Goal: Task Accomplishment & Management: Manage account settings

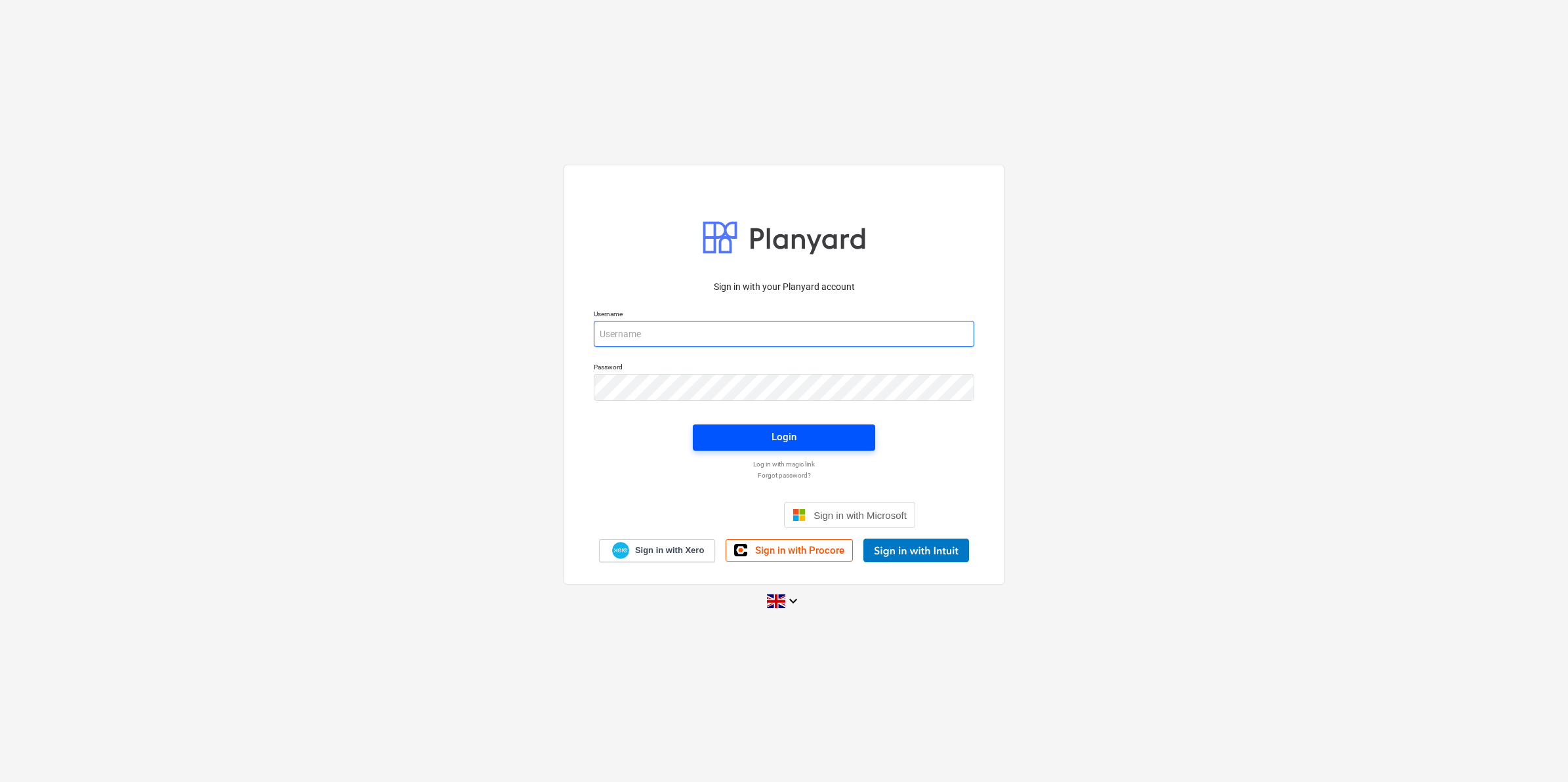
type input "[EMAIL_ADDRESS][DOMAIN_NAME]"
click at [720, 434] on span "Login" at bounding box center [784, 437] width 151 height 17
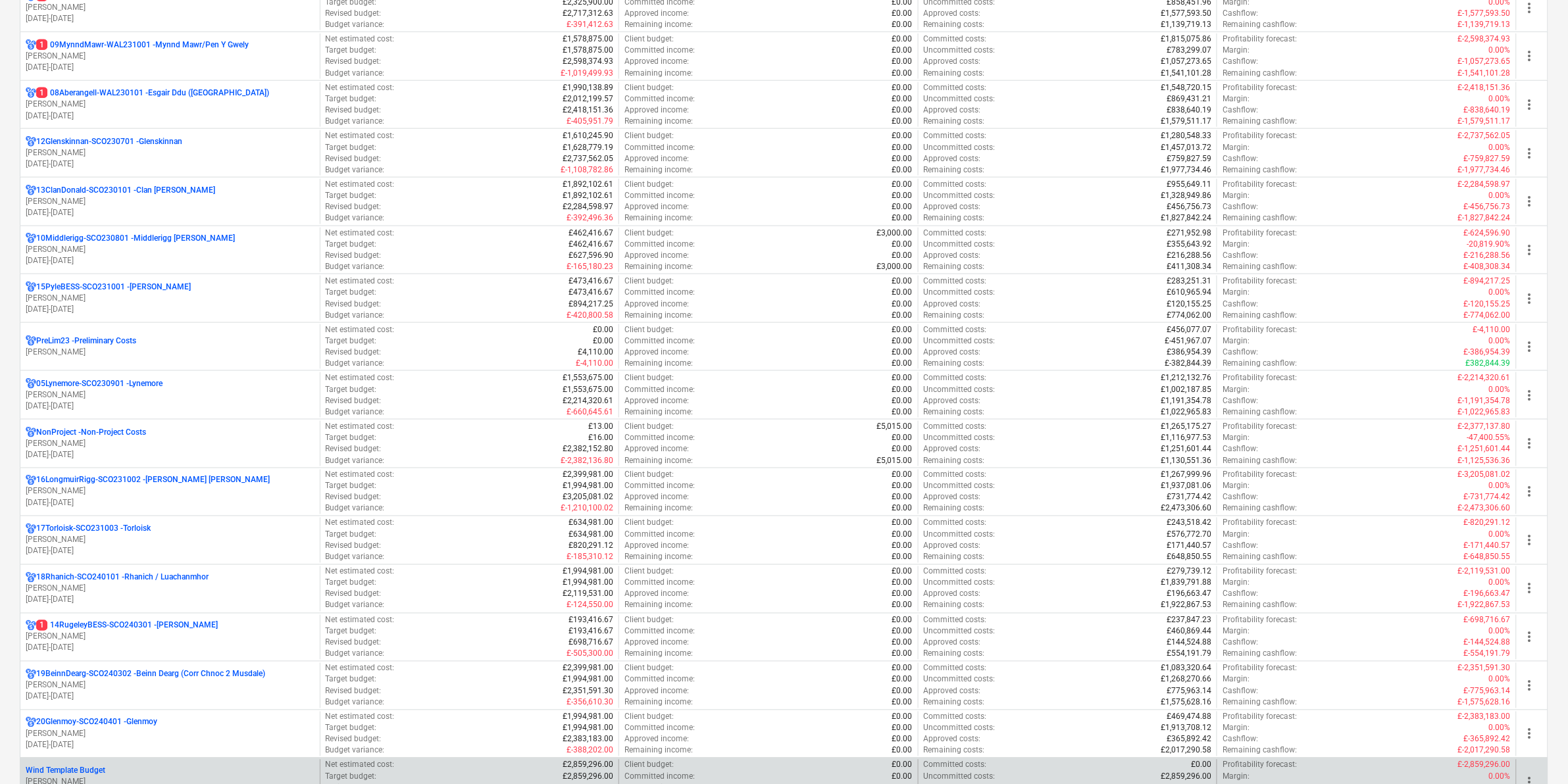
scroll to position [658, 0]
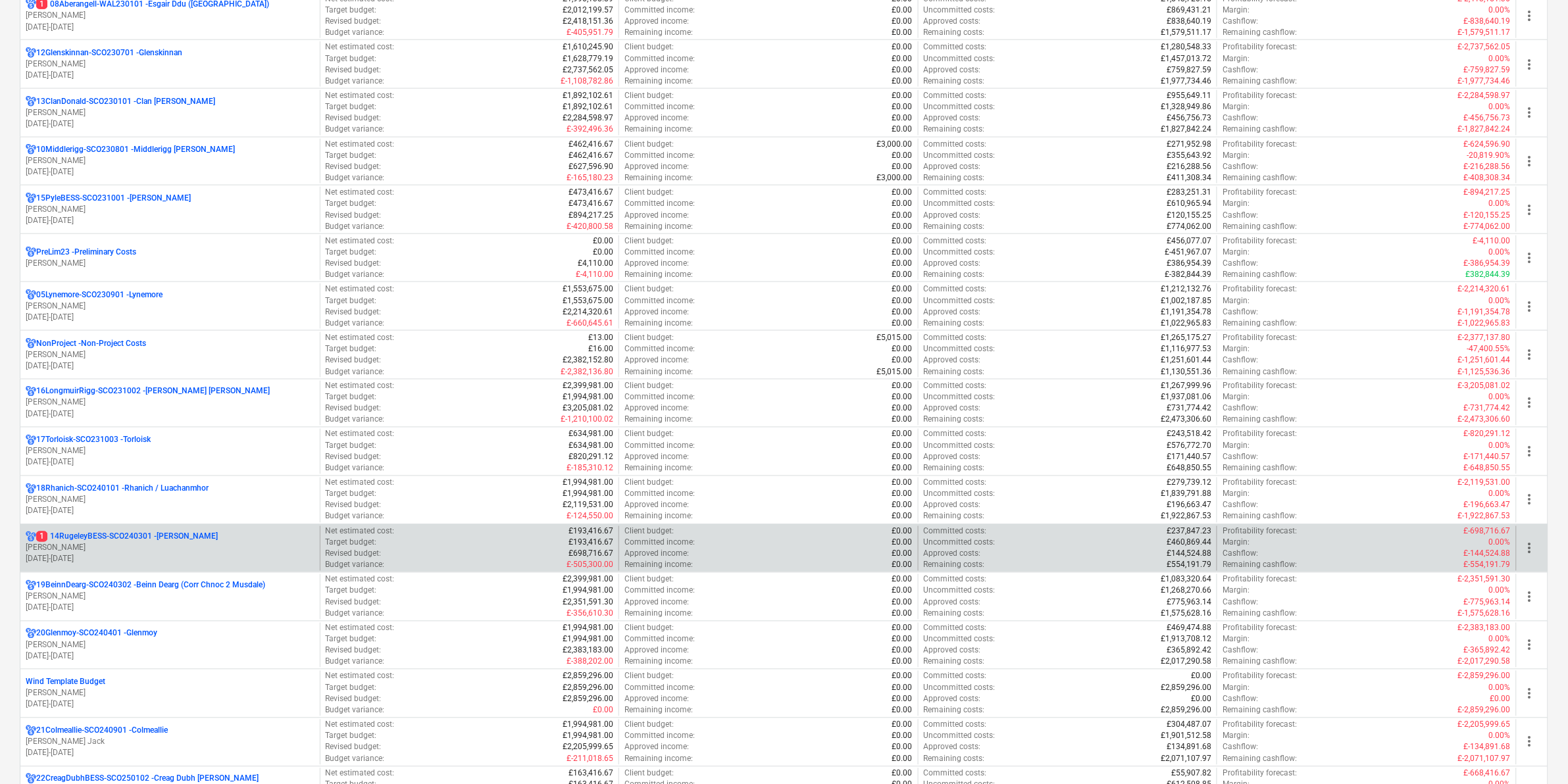
click at [172, 538] on p "1 14RugeleyBESS-SCO240301 - [PERSON_NAME]" at bounding box center [126, 536] width 182 height 11
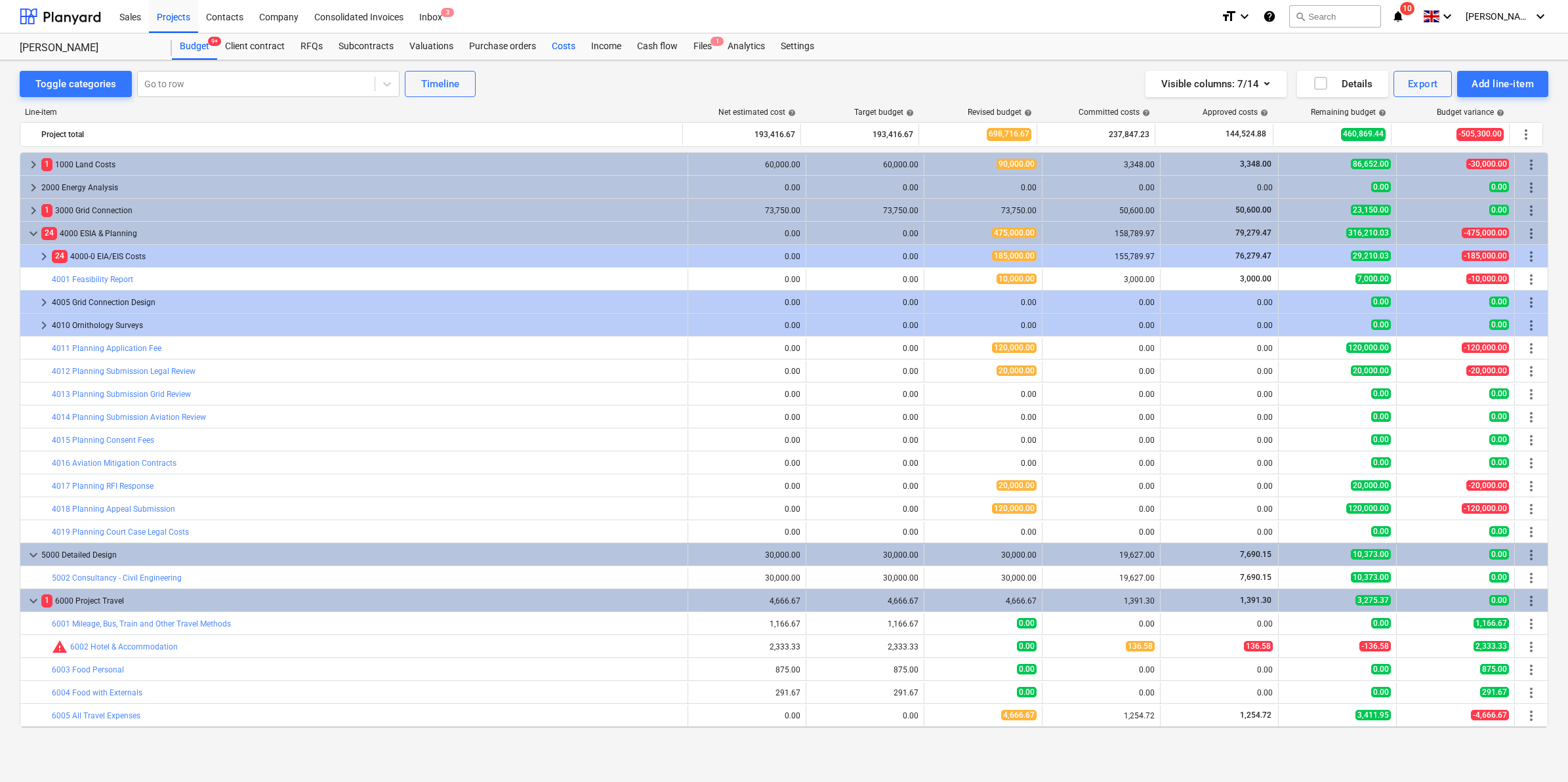
click at [578, 46] on div "Costs" at bounding box center [563, 46] width 40 height 26
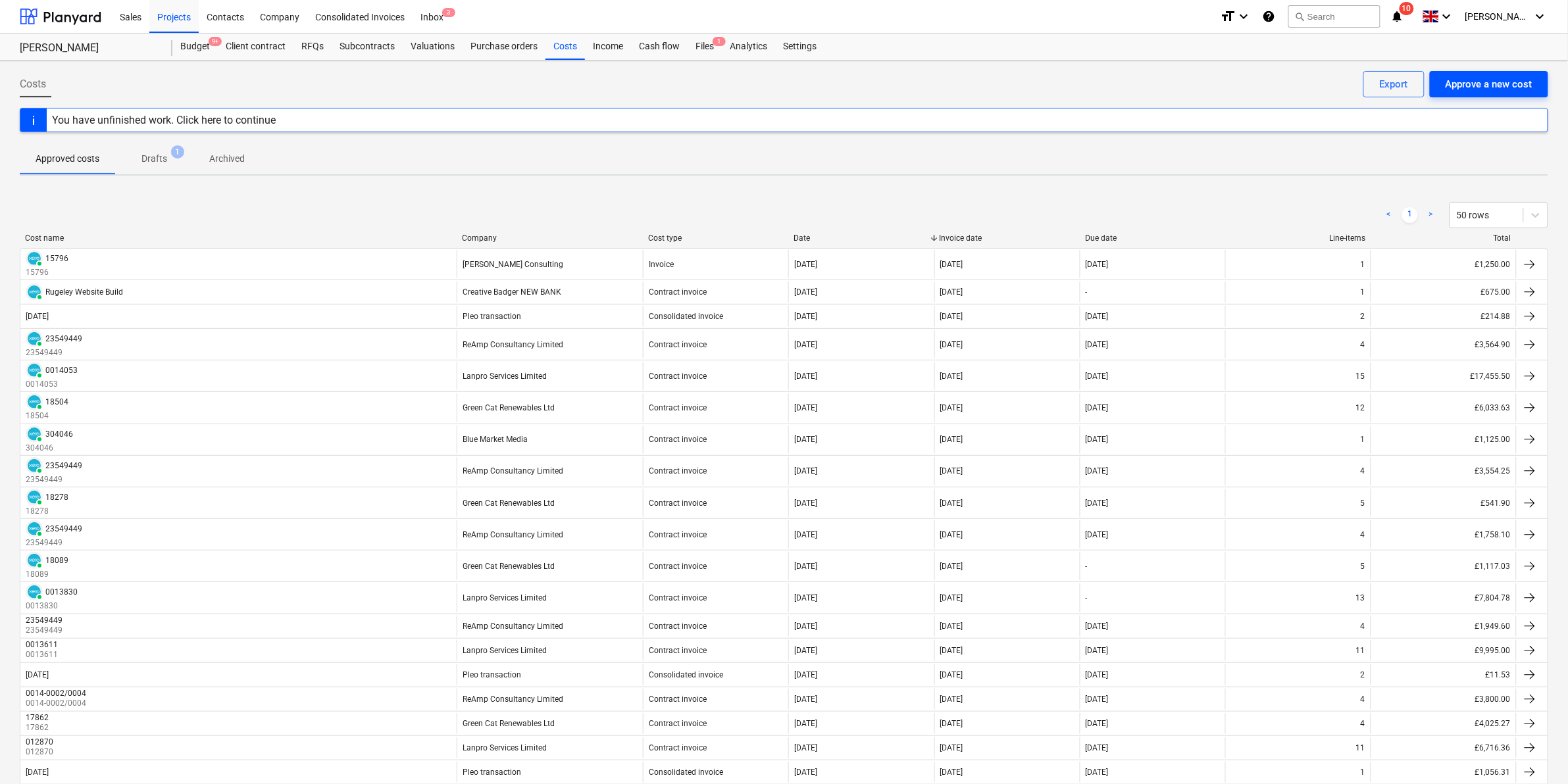
click at [1534, 85] on button "Approve a new cost" at bounding box center [1489, 84] width 118 height 26
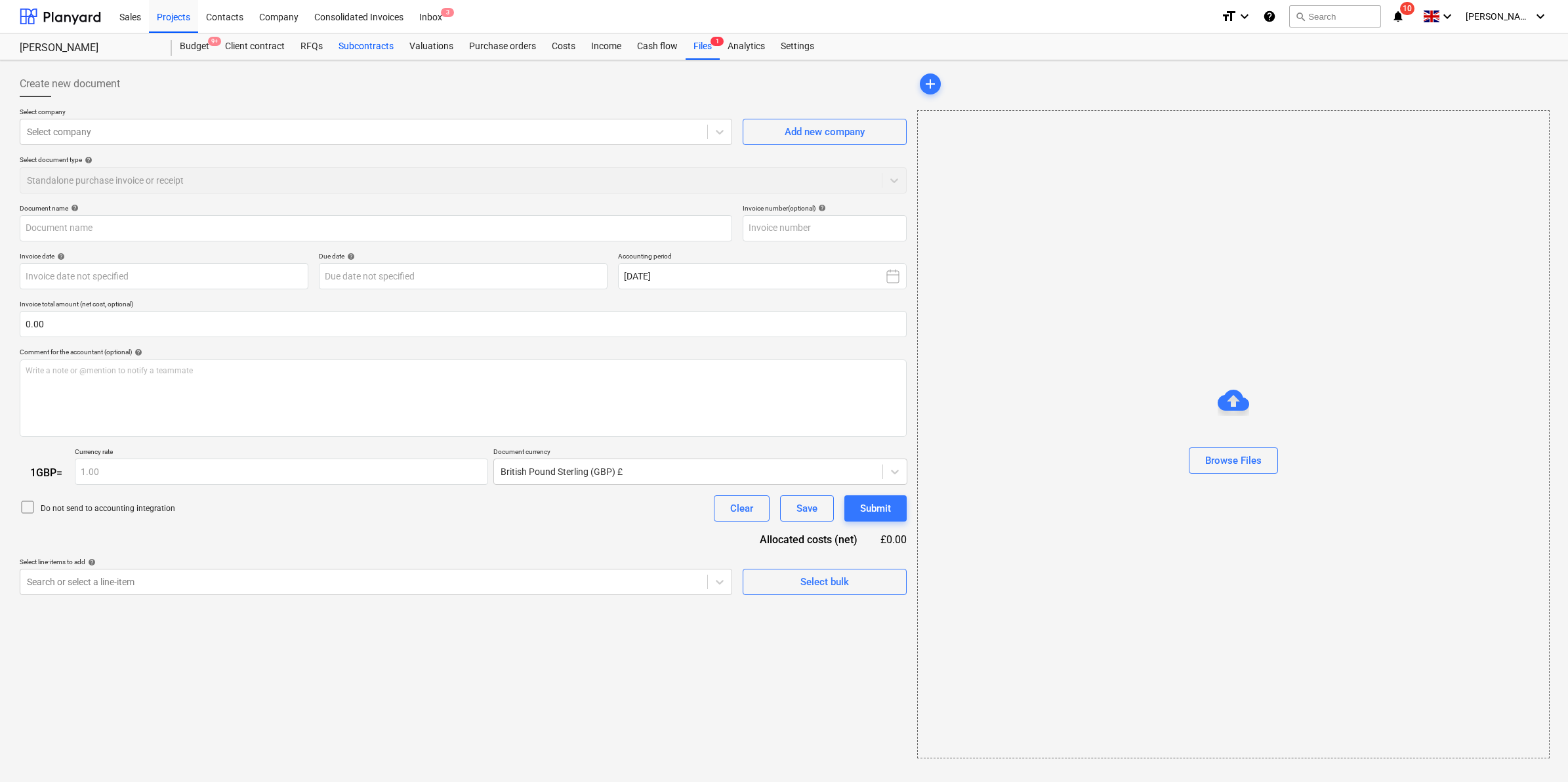
drag, startPoint x: 378, startPoint y: 47, endPoint x: 368, endPoint y: 43, distance: 10.8
click at [378, 47] on div "Subcontracts" at bounding box center [366, 46] width 71 height 26
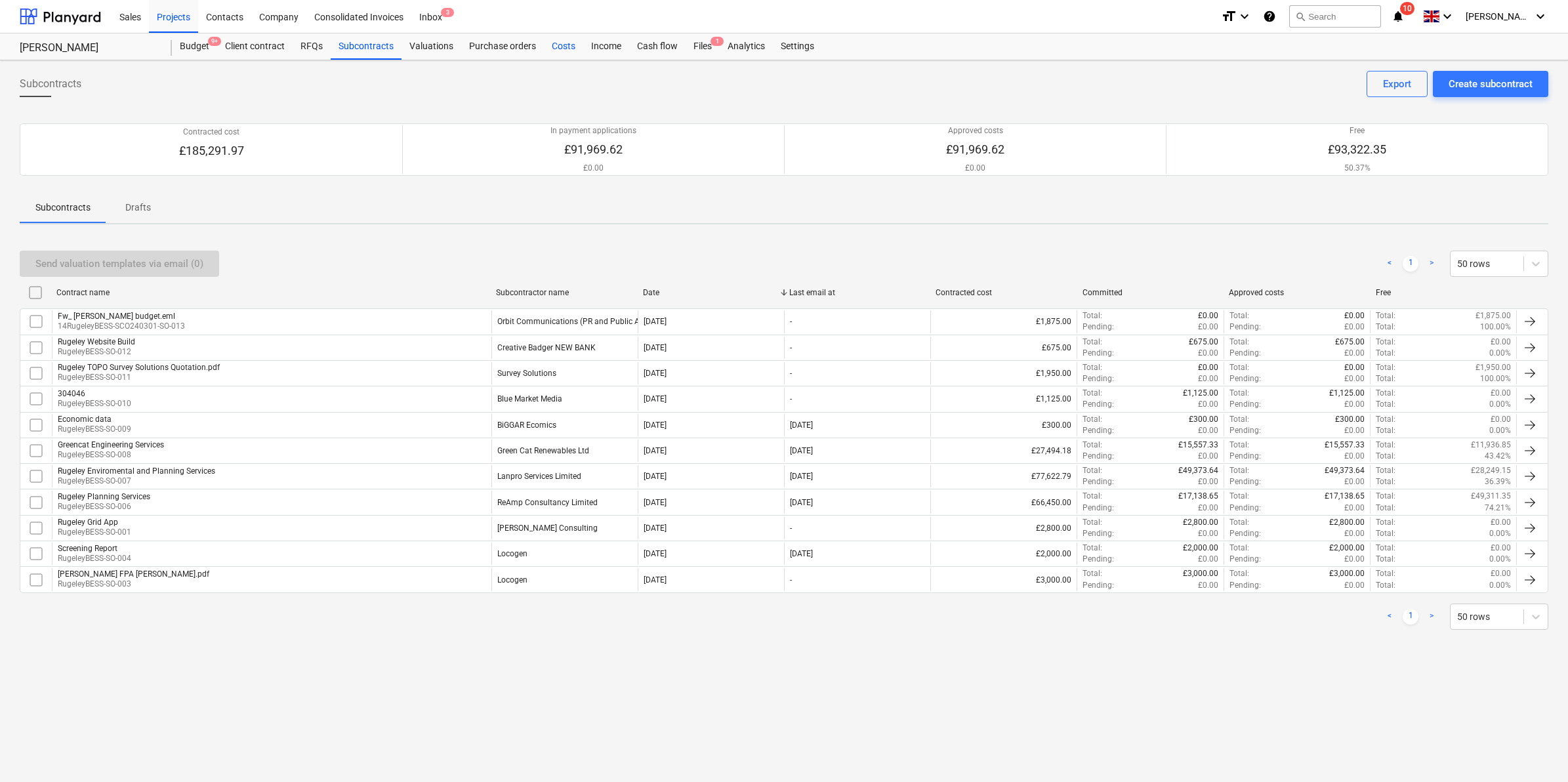
click at [574, 47] on div "Costs" at bounding box center [563, 46] width 40 height 26
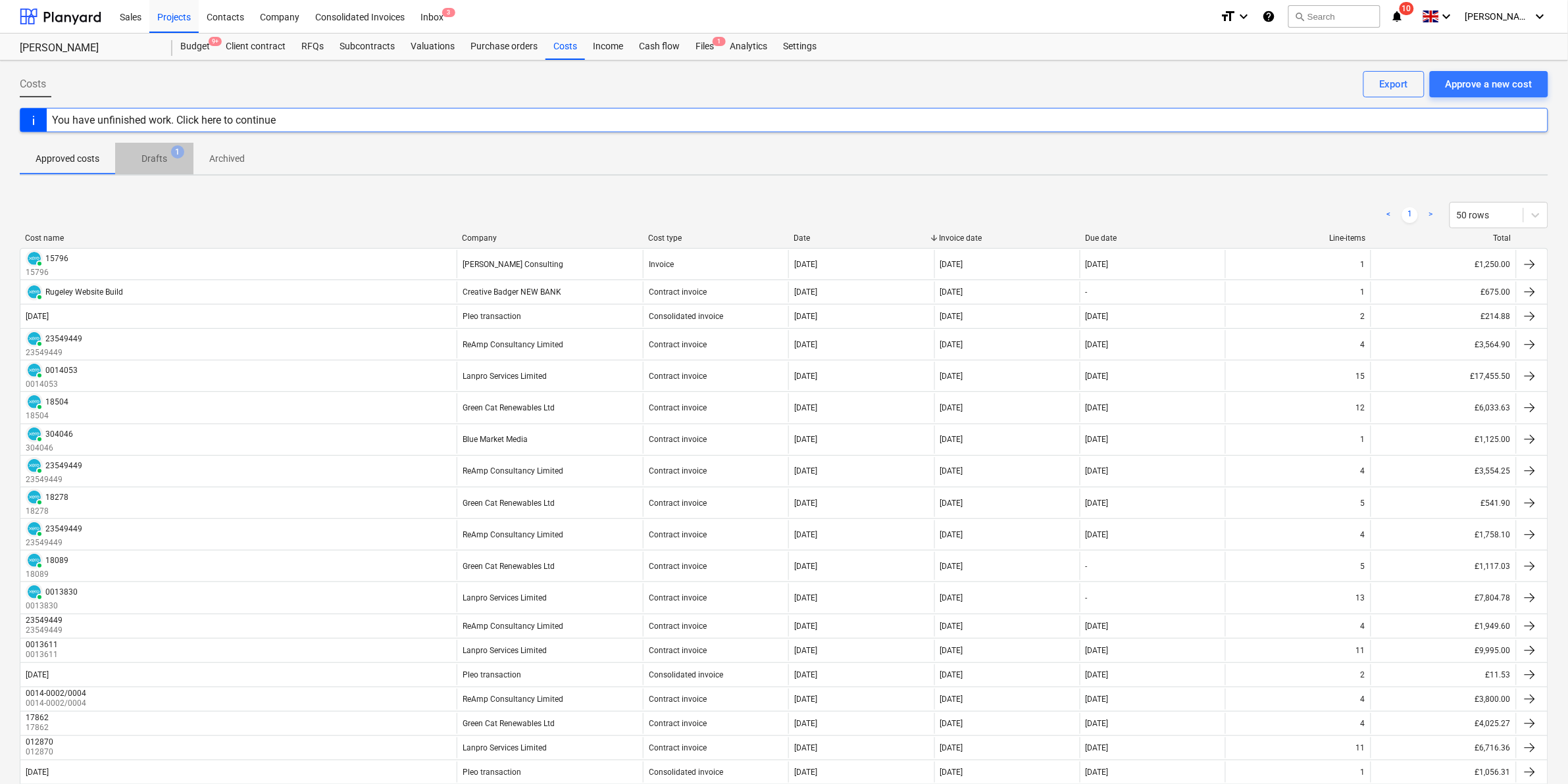
click at [135, 144] on button "Drafts 1" at bounding box center [154, 159] width 79 height 31
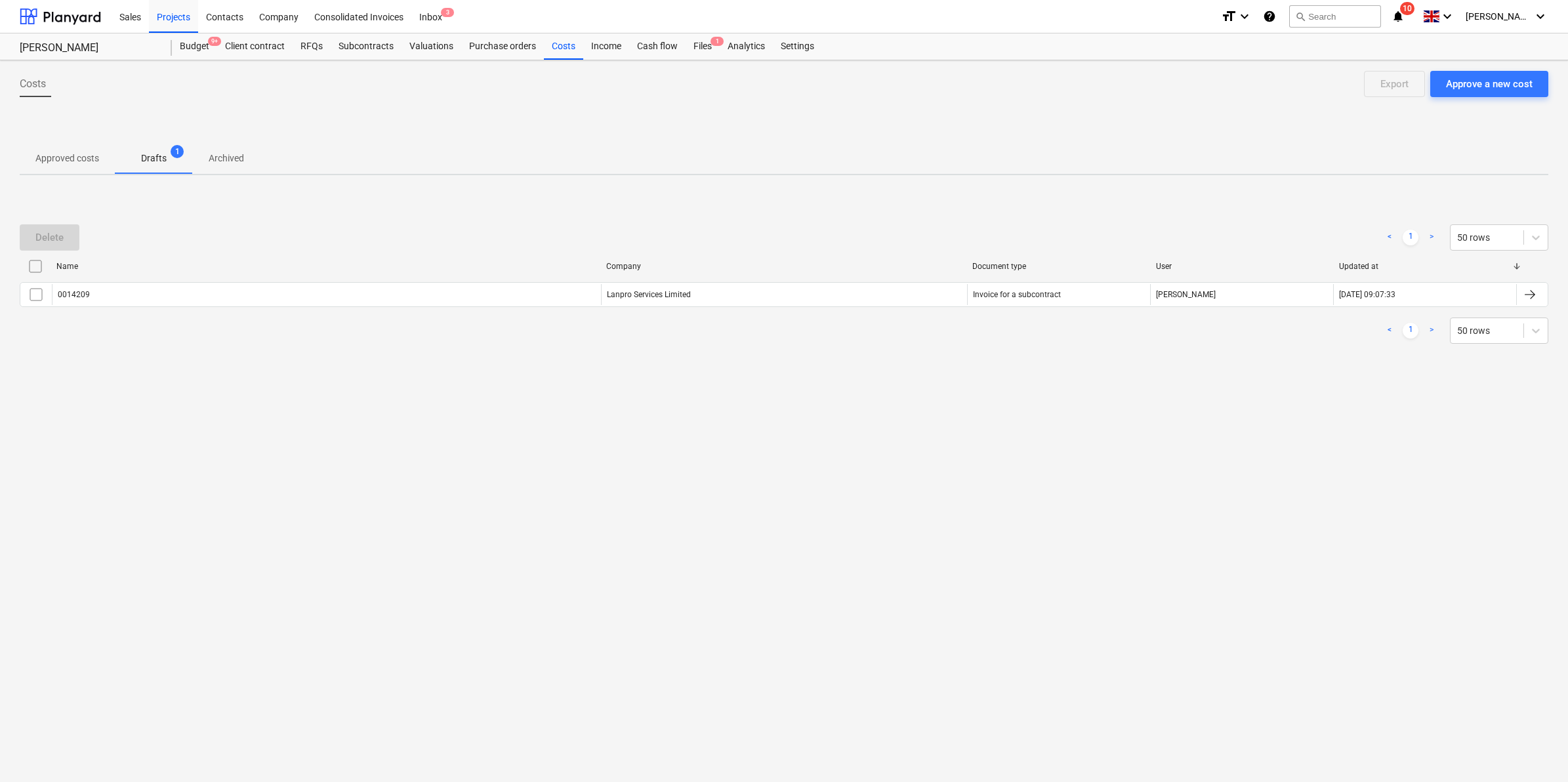
drag, startPoint x: 73, startPoint y: 159, endPoint x: 1062, endPoint y: 92, distance: 991.3
click at [74, 158] on p "Approved costs" at bounding box center [66, 158] width 63 height 13
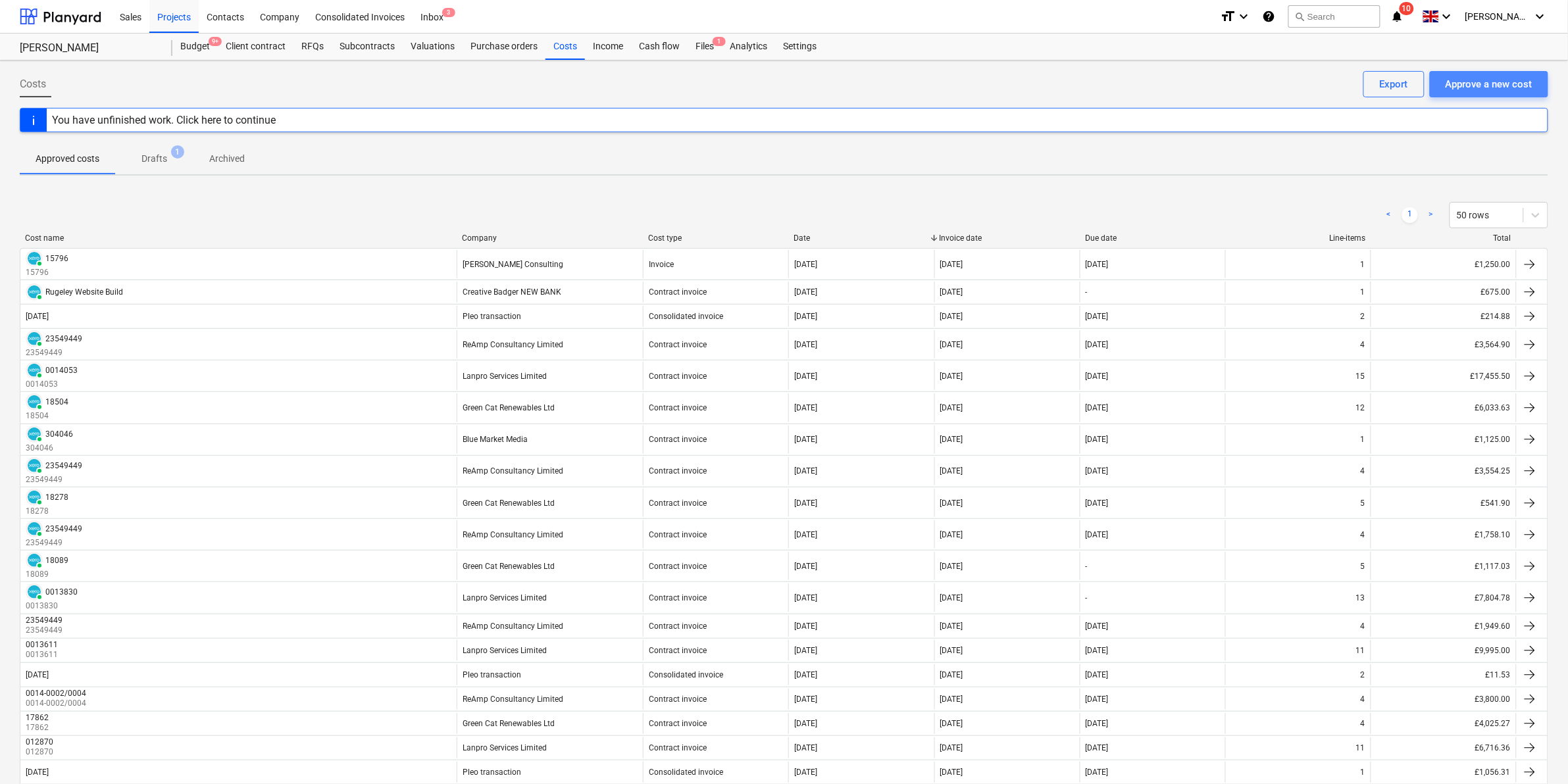
click at [1504, 80] on div "Approve a new cost" at bounding box center [1489, 84] width 87 height 17
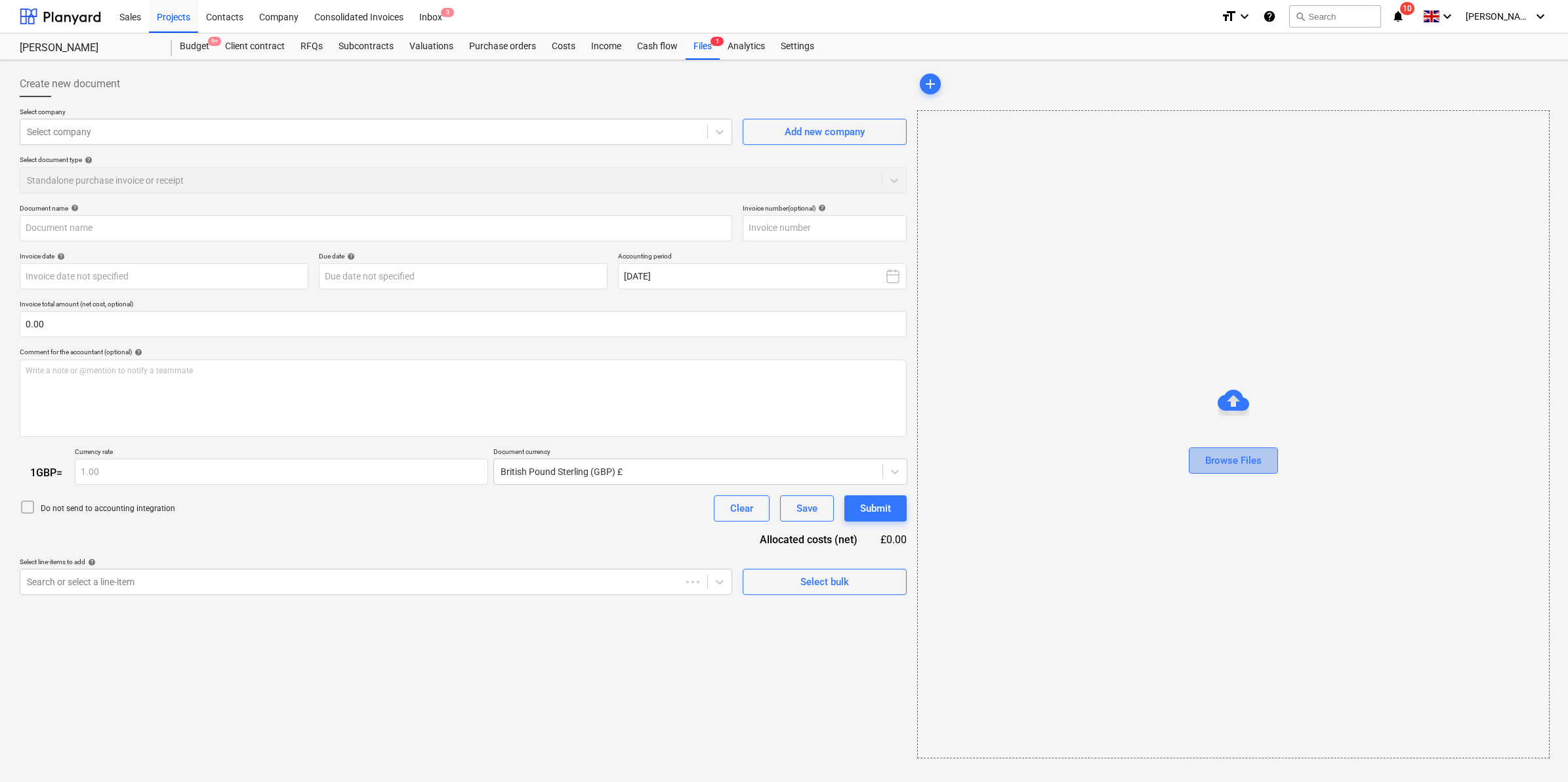
click at [1202, 470] on button "Browse Files" at bounding box center [1234, 460] width 90 height 26
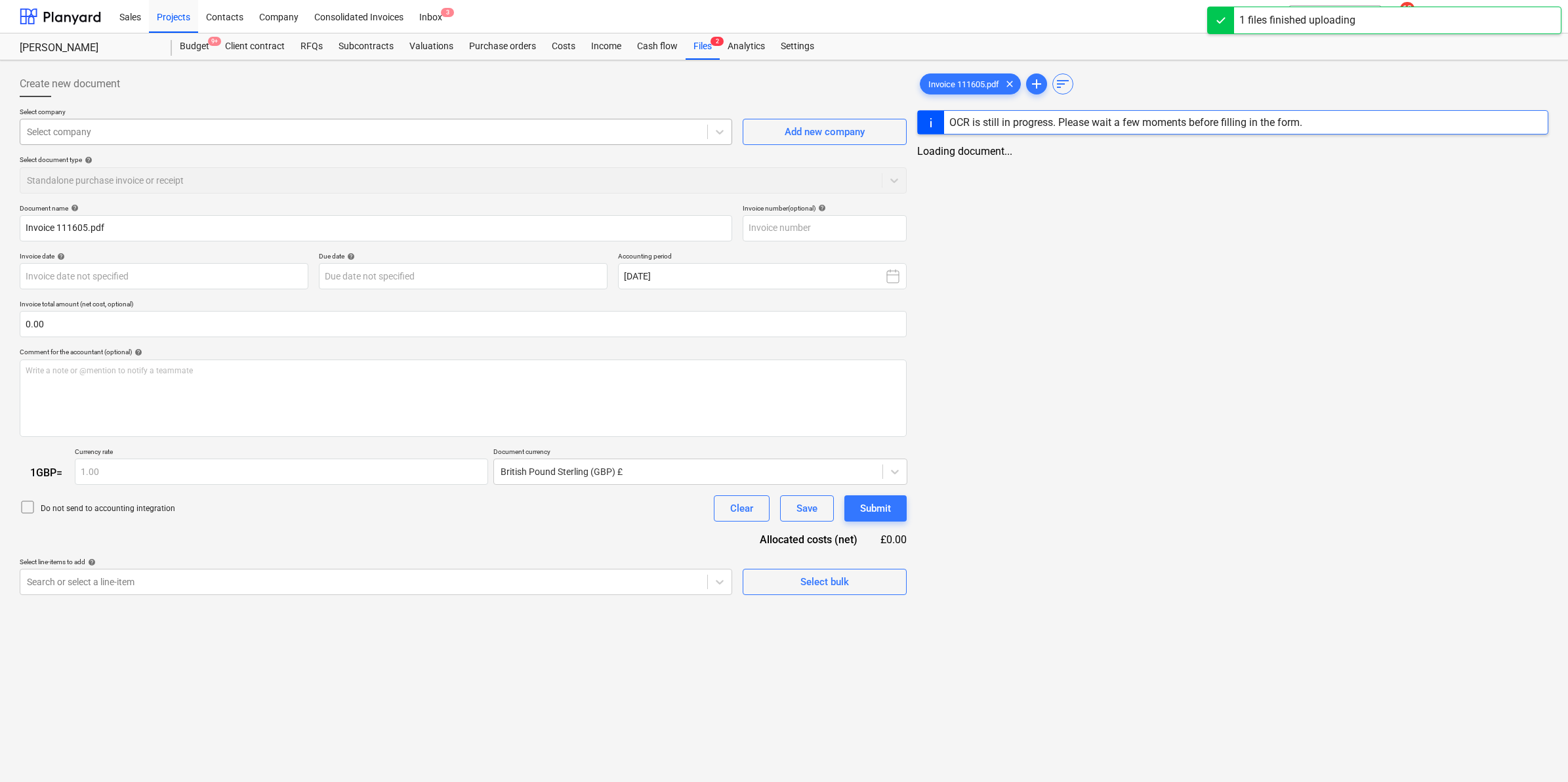
type input "Invoice 111605.pdf"
click at [305, 134] on div at bounding box center [363, 132] width 674 height 13
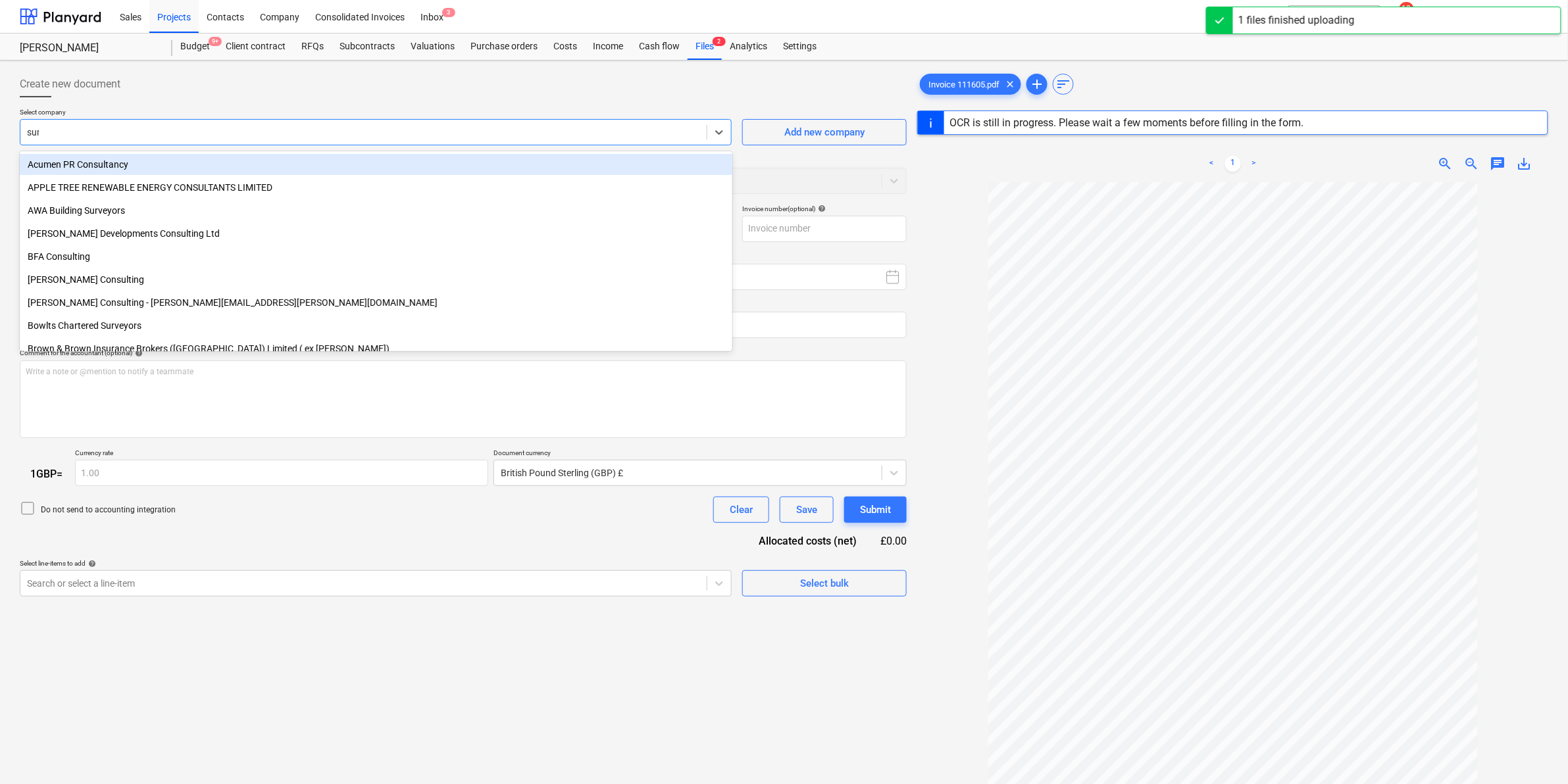
type input "surv"
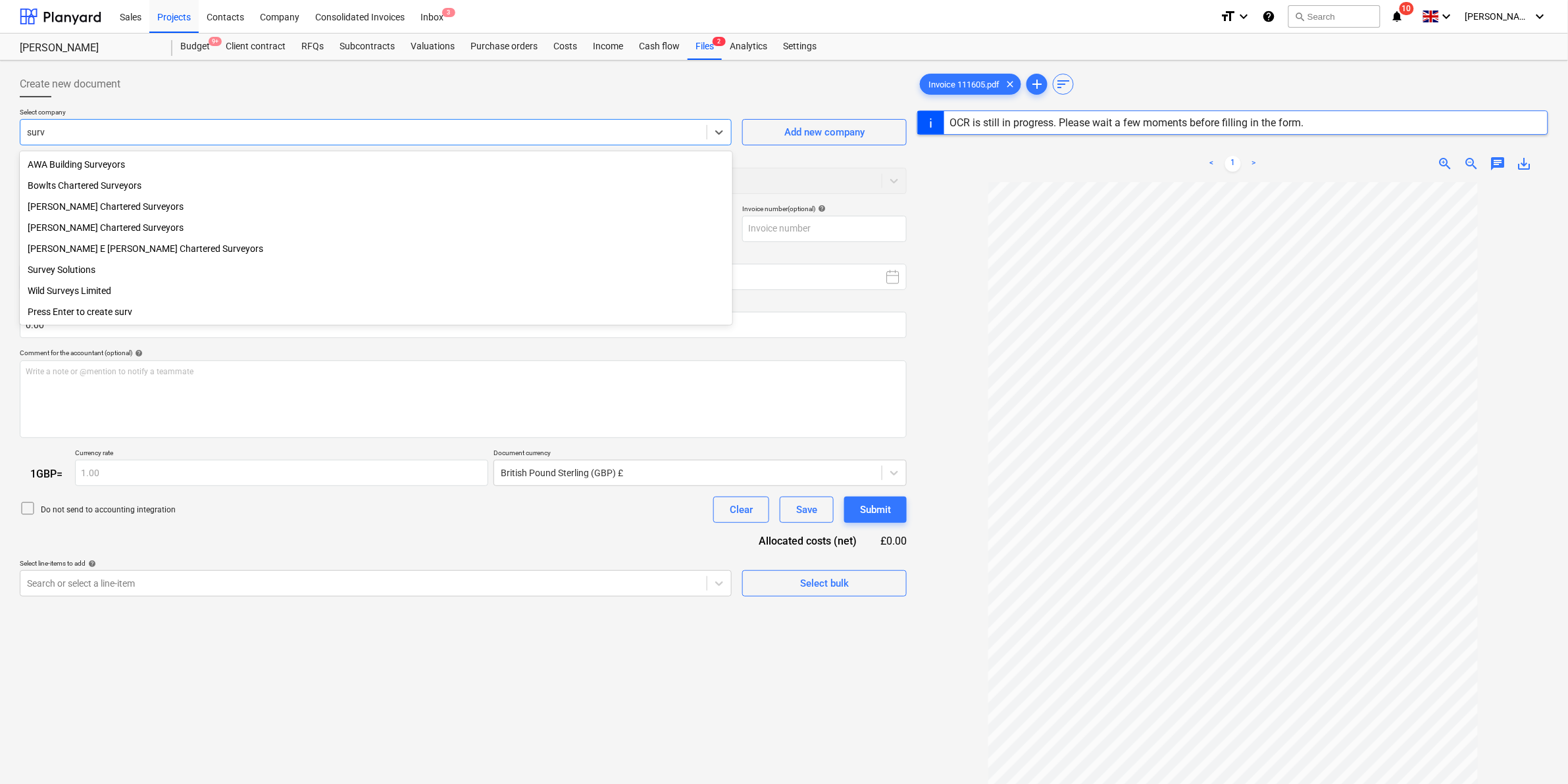
click at [70, 276] on div "Survey Solutions" at bounding box center [376, 269] width 713 height 21
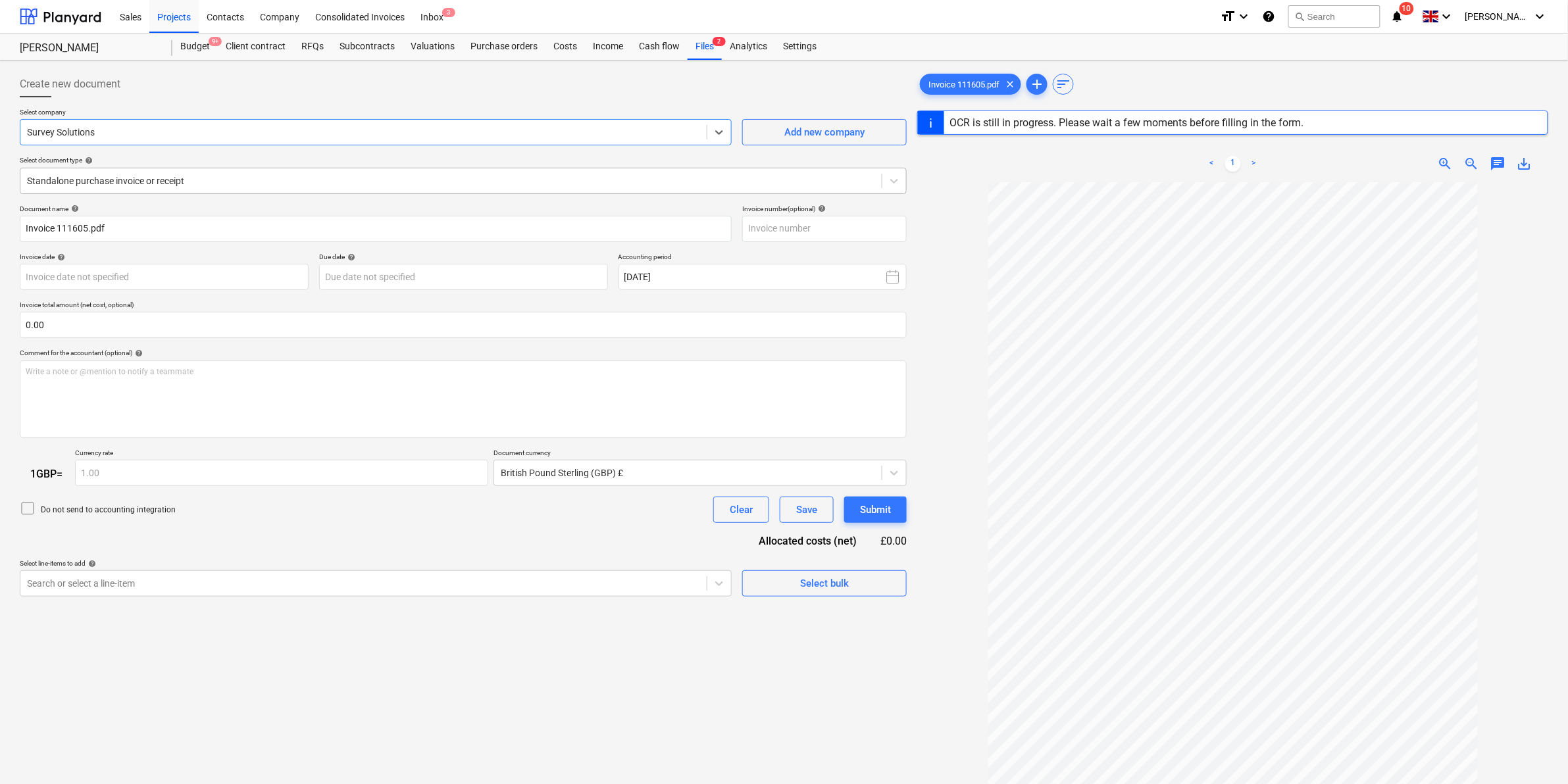
click at [123, 174] on div at bounding box center [451, 181] width 848 height 13
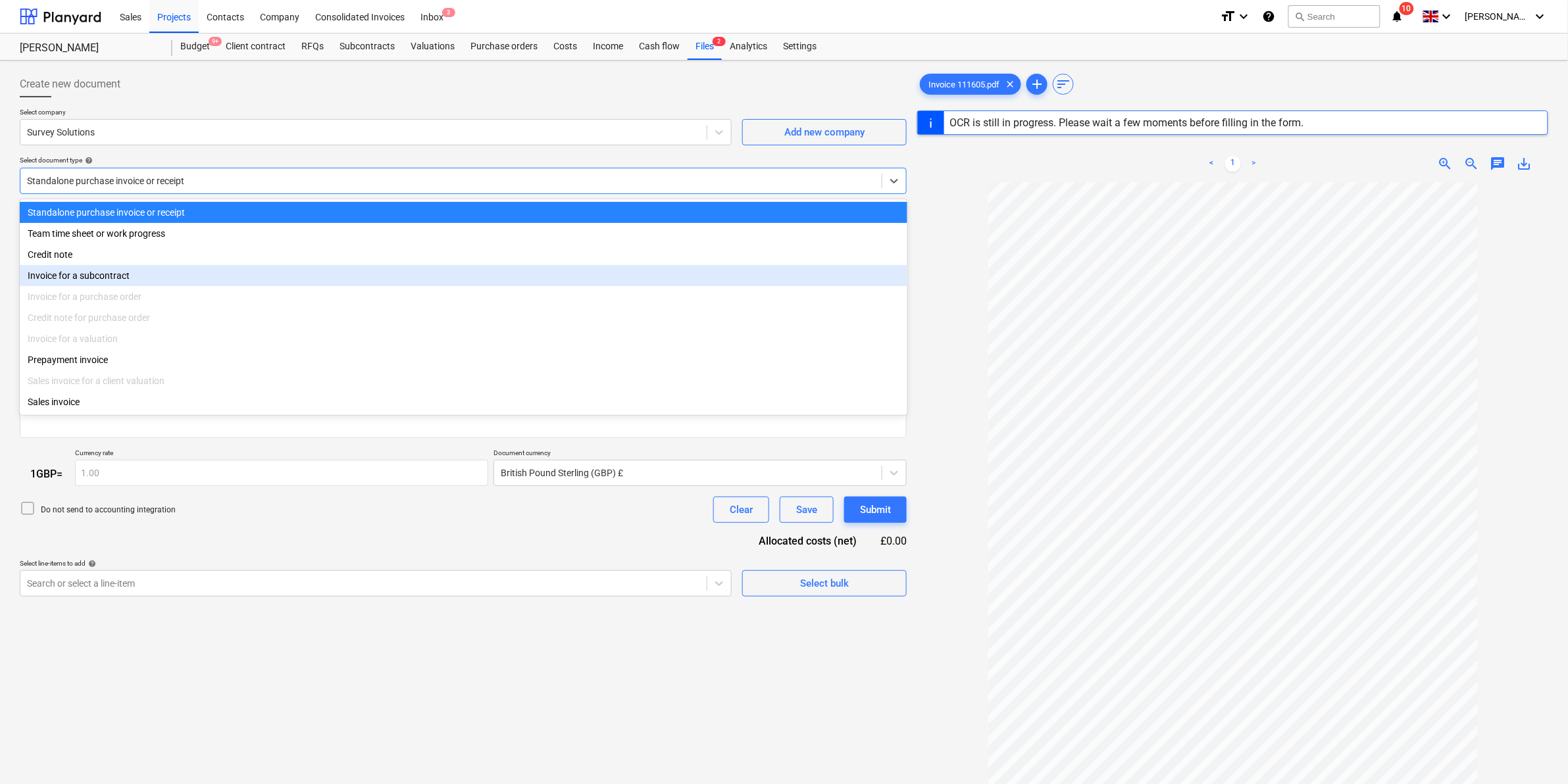
click at [110, 286] on div "Invoice for a subcontract" at bounding box center [463, 275] width 888 height 21
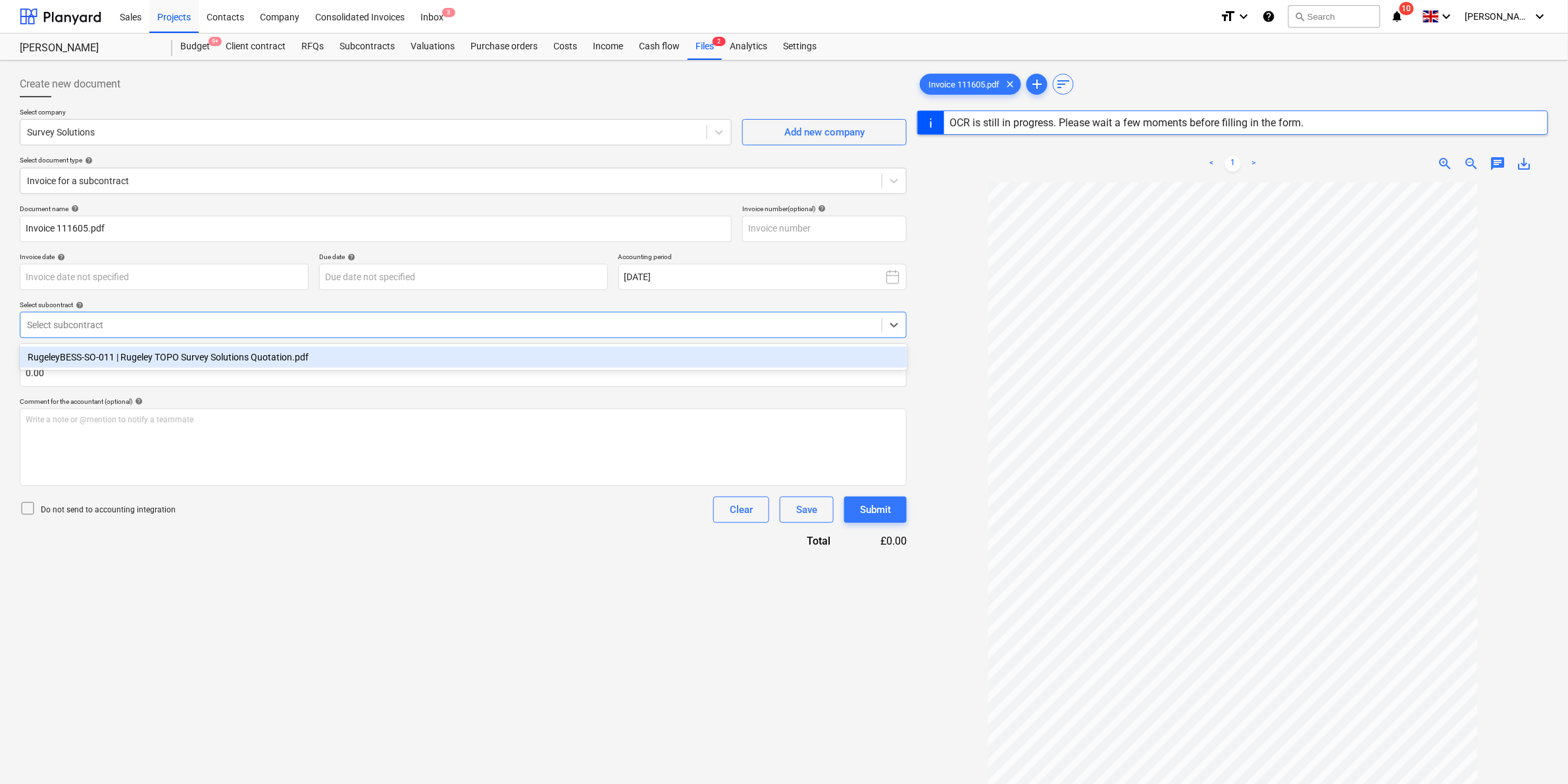
click at [103, 325] on div at bounding box center [451, 325] width 848 height 13
click at [107, 354] on div "RugeleyBESS-SO-011 | Rugeley TOPO Survey Solutions Quotation.pdf" at bounding box center [463, 357] width 888 height 21
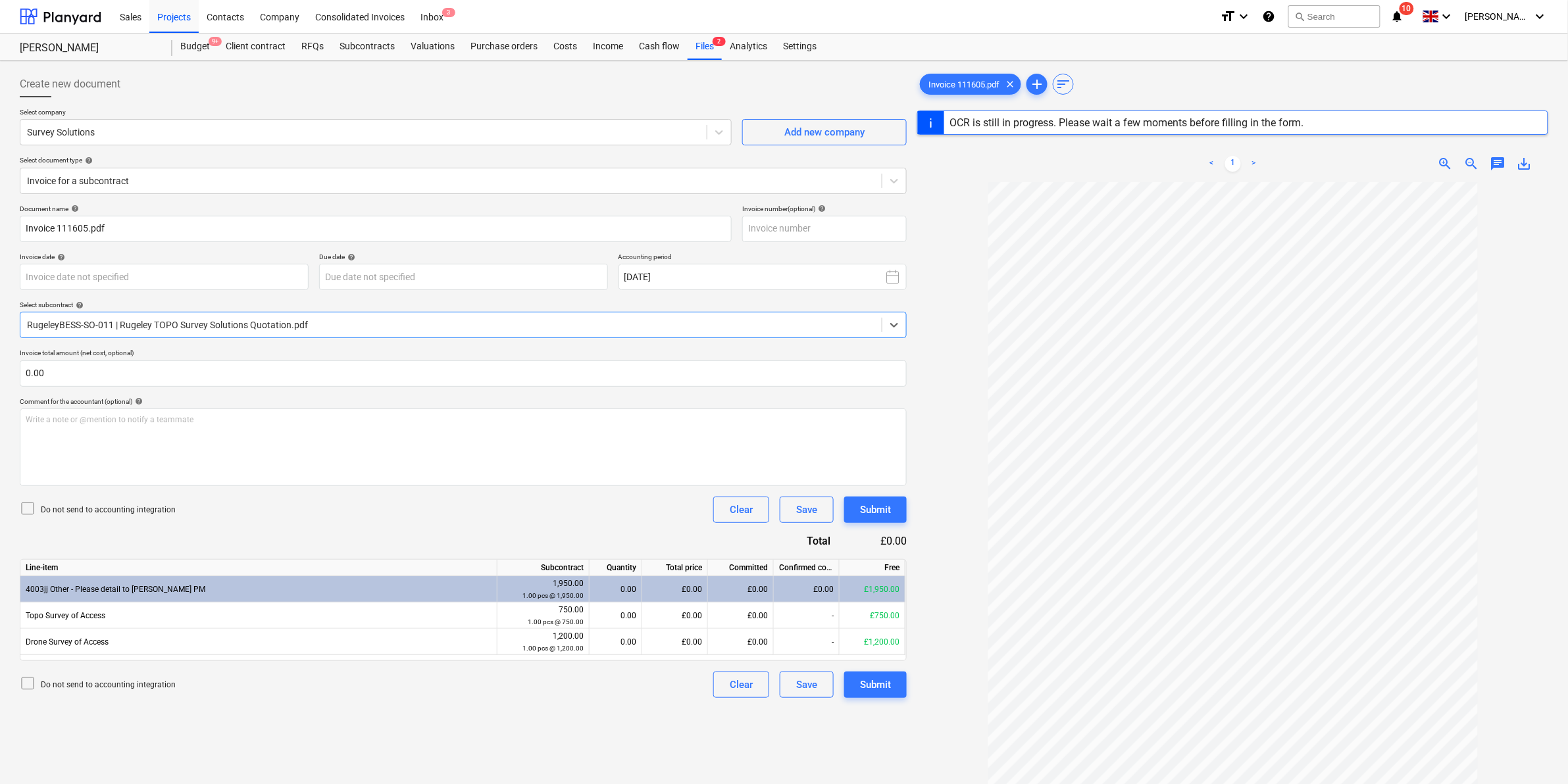
click at [618, 596] on div "0.00" at bounding box center [615, 589] width 41 height 26
click at [629, 586] on div "0.00" at bounding box center [615, 589] width 41 height 26
click at [629, 596] on div "0.00" at bounding box center [615, 589] width 41 height 26
click at [626, 587] on div "0.00" at bounding box center [615, 589] width 41 height 26
drag, startPoint x: 626, startPoint y: 592, endPoint x: 625, endPoint y: 603, distance: 11.0
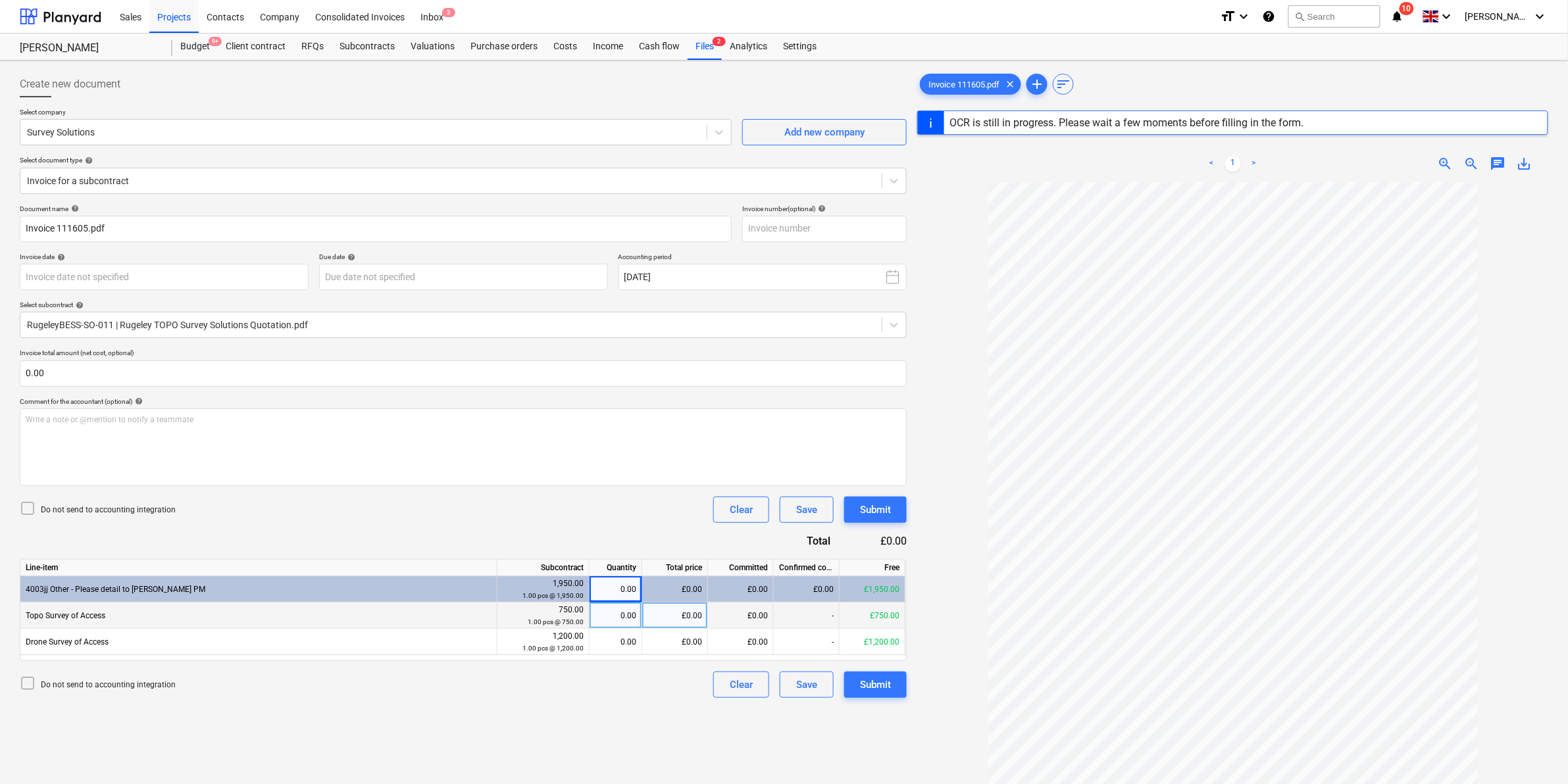
click at [625, 603] on div "Line-item Subcontract Quantity Total price Committed Confirmed costs Free 4003j…" at bounding box center [463, 610] width 887 height 102
drag, startPoint x: 625, startPoint y: 603, endPoint x: 626, endPoint y: 613, distance: 10.0
click at [626, 613] on div "0.00" at bounding box center [615, 615] width 41 height 26
click at [612, 646] on div "0.00" at bounding box center [615, 642] width 41 height 26
click at [615, 687] on div "Do not send to accounting integration Clear Save Submit" at bounding box center [463, 685] width 887 height 26
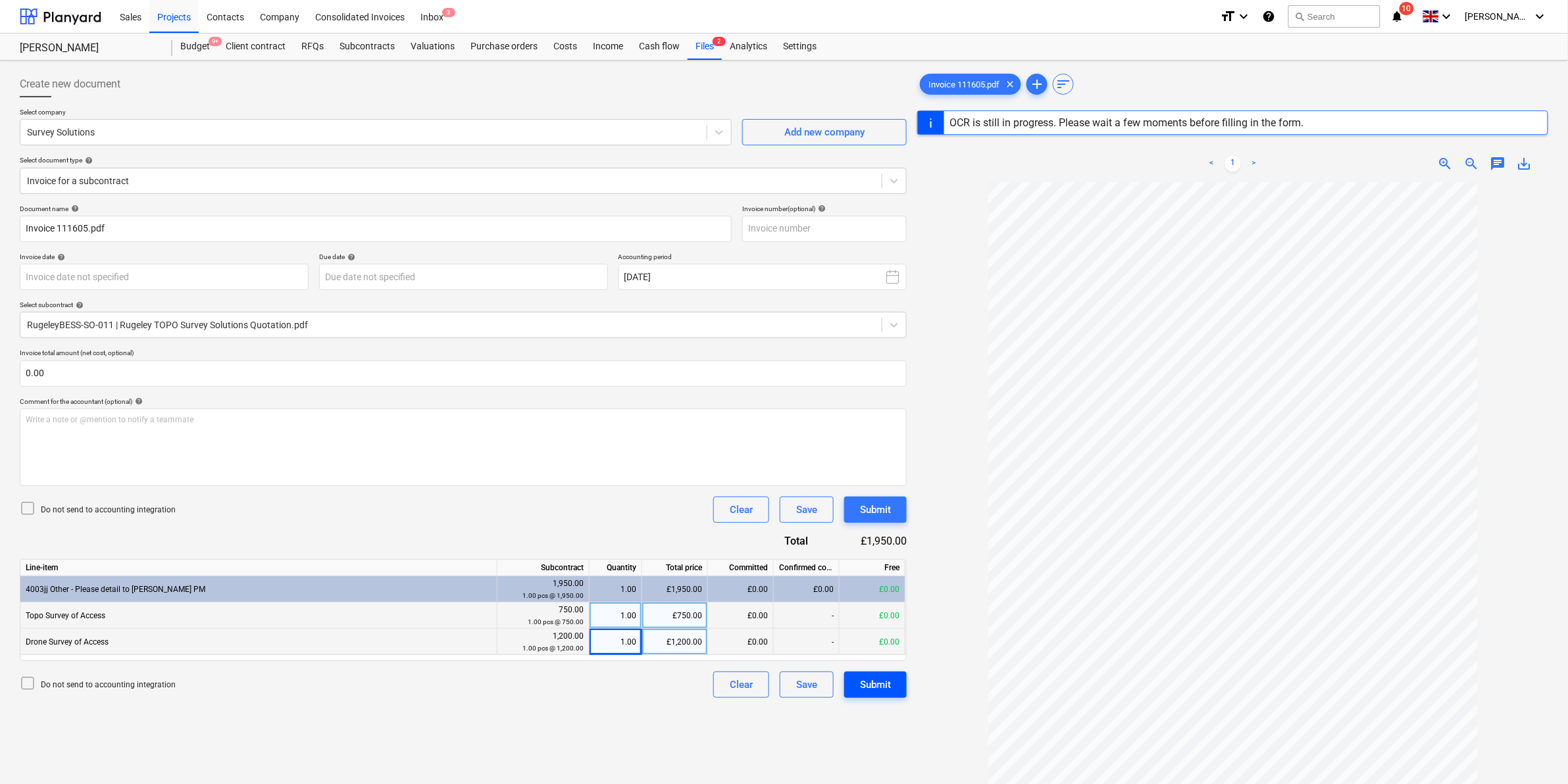
click at [895, 692] on button "Submit" at bounding box center [876, 685] width 63 height 26
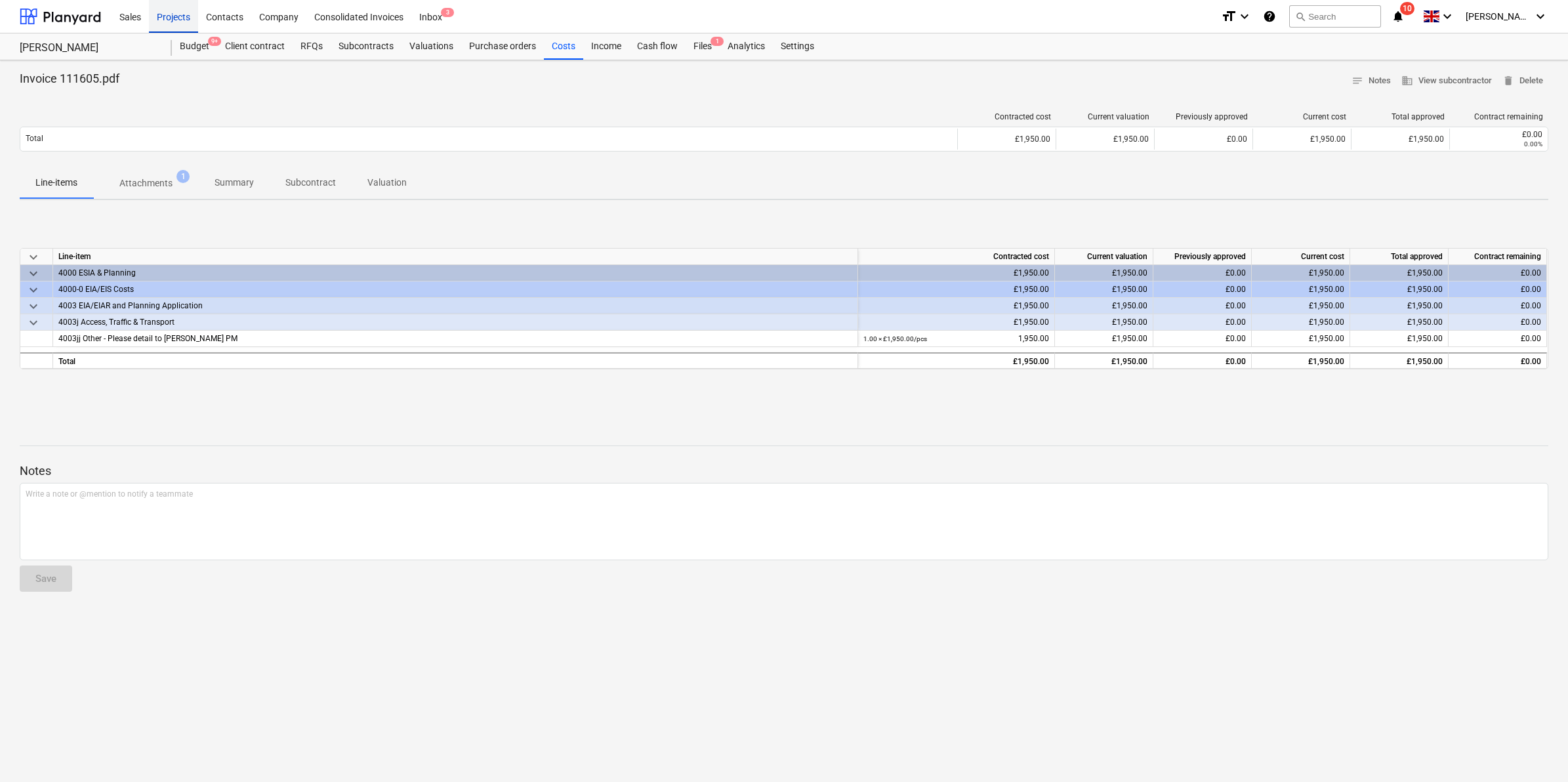
click at [168, 16] on div "Projects" at bounding box center [174, 16] width 49 height 34
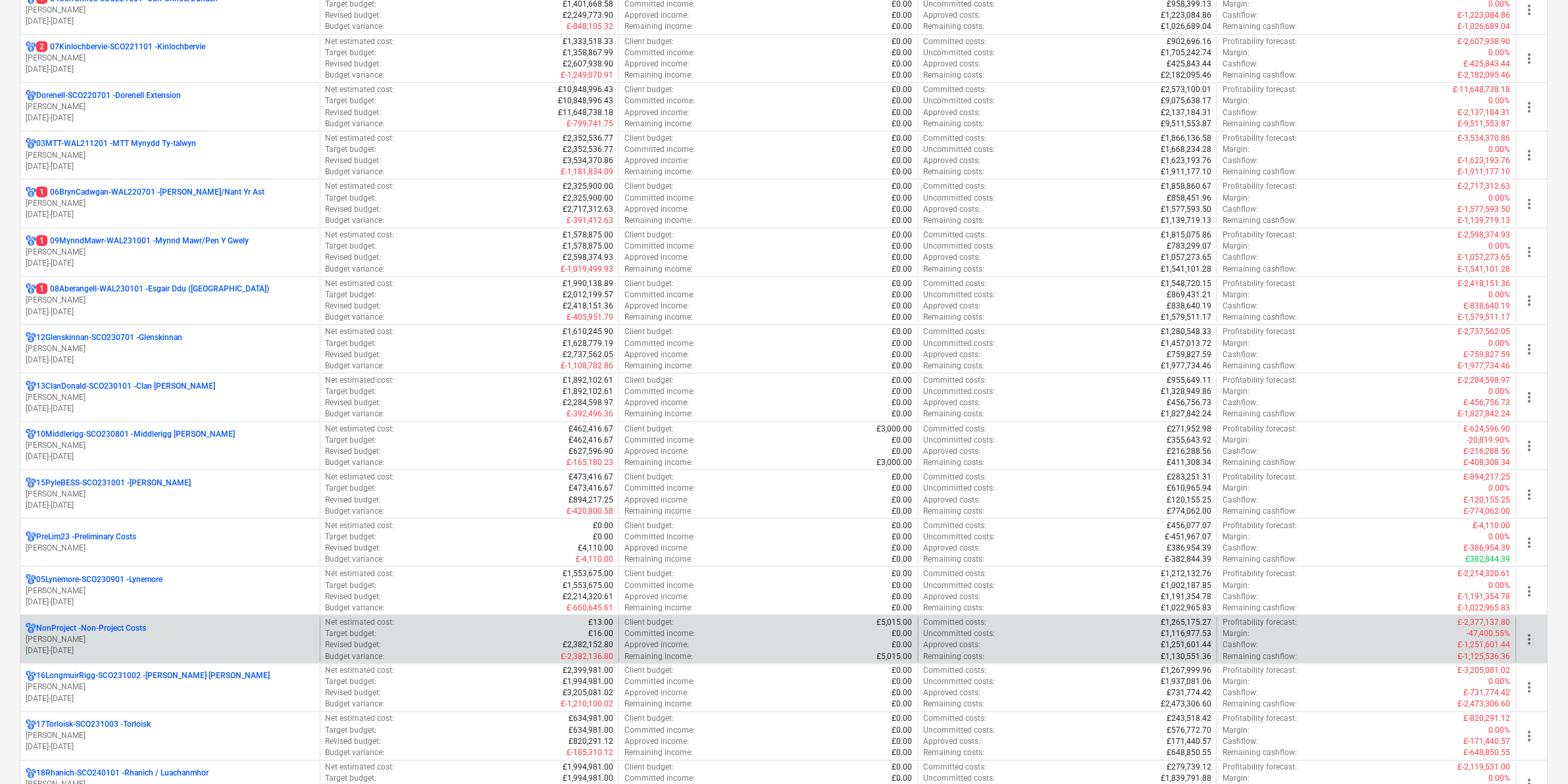
scroll to position [411, 0]
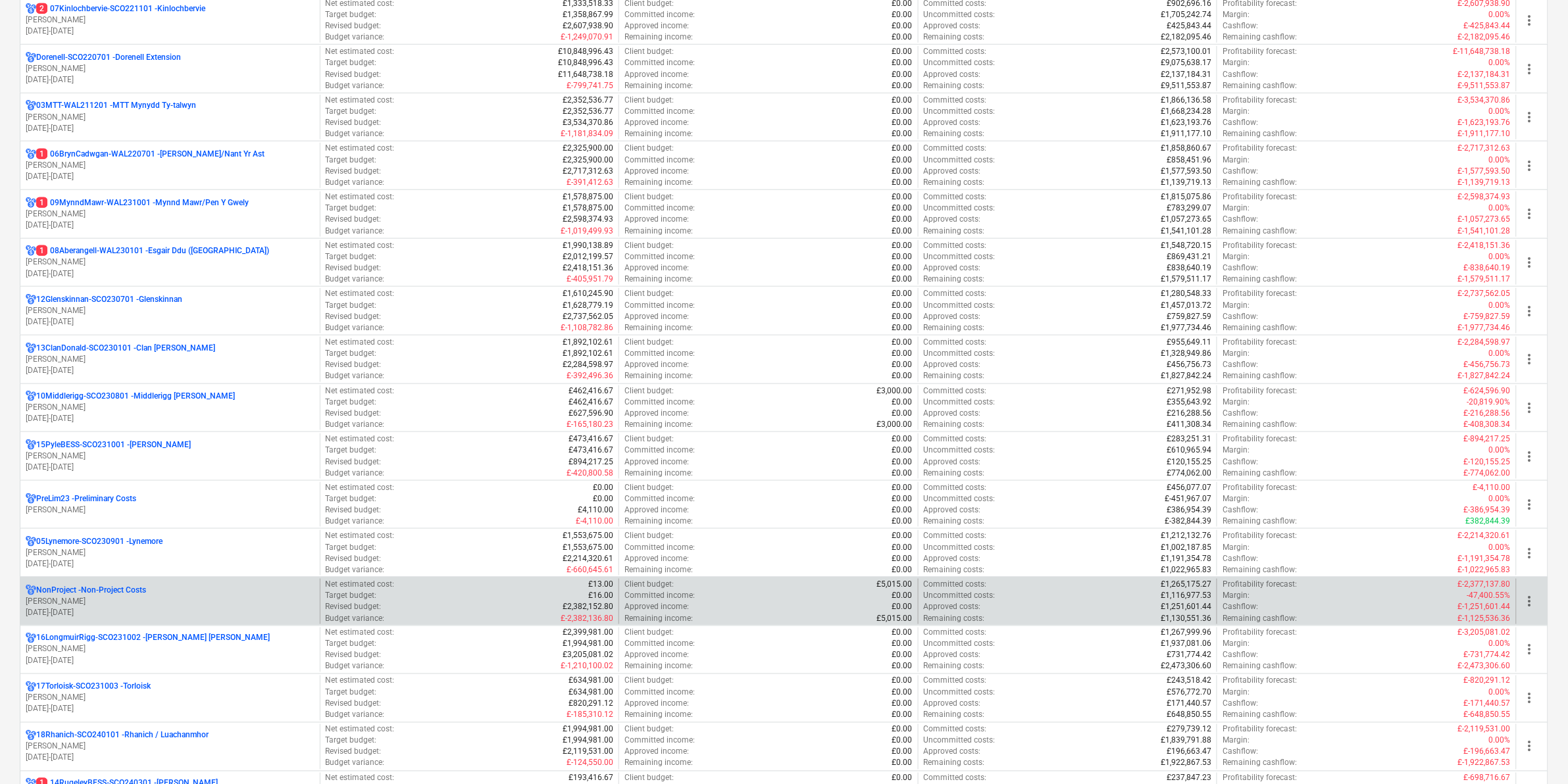
click at [101, 600] on p "[PERSON_NAME]" at bounding box center [170, 601] width 289 height 11
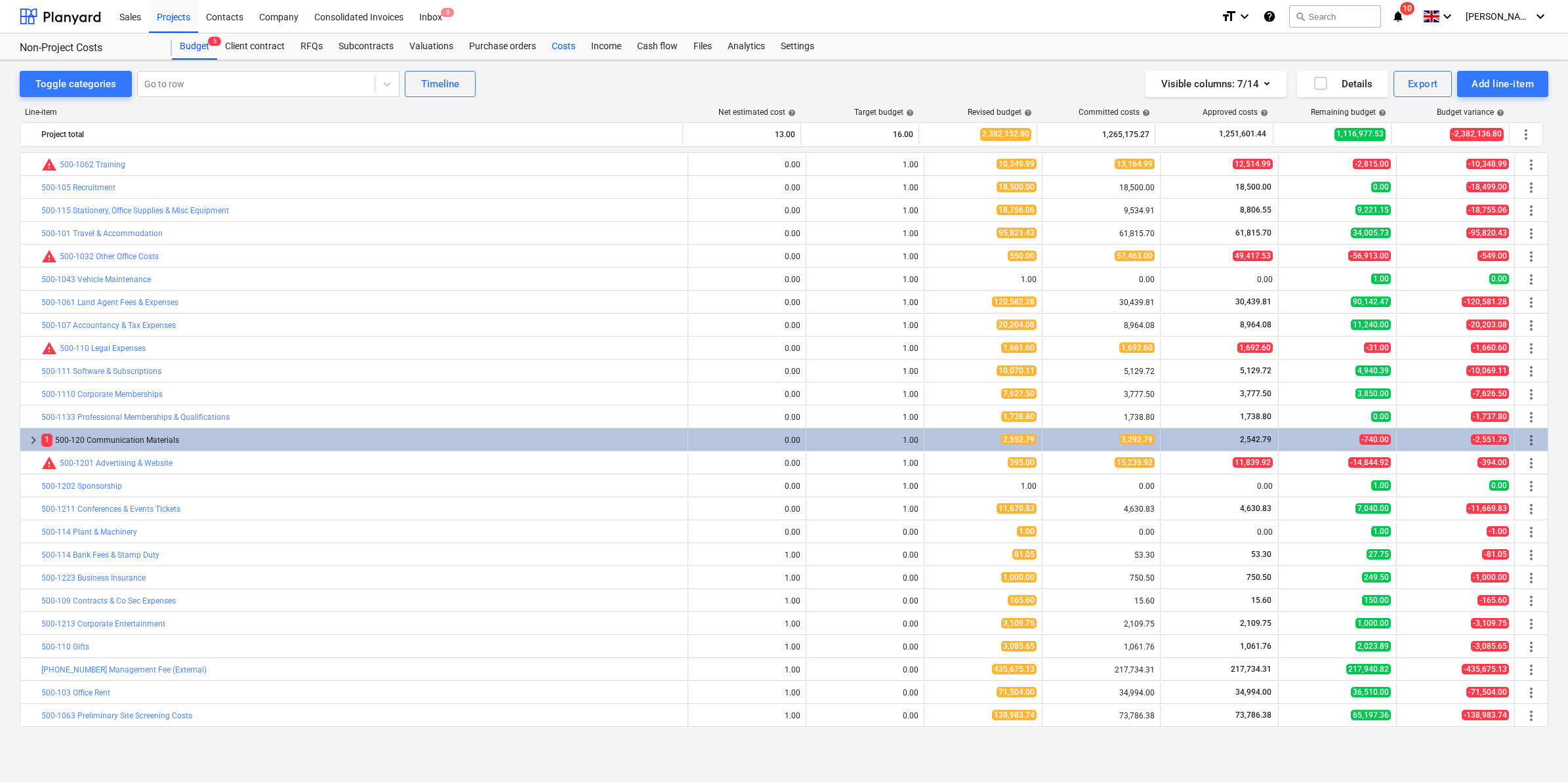
click at [568, 43] on div "Costs" at bounding box center [563, 46] width 40 height 26
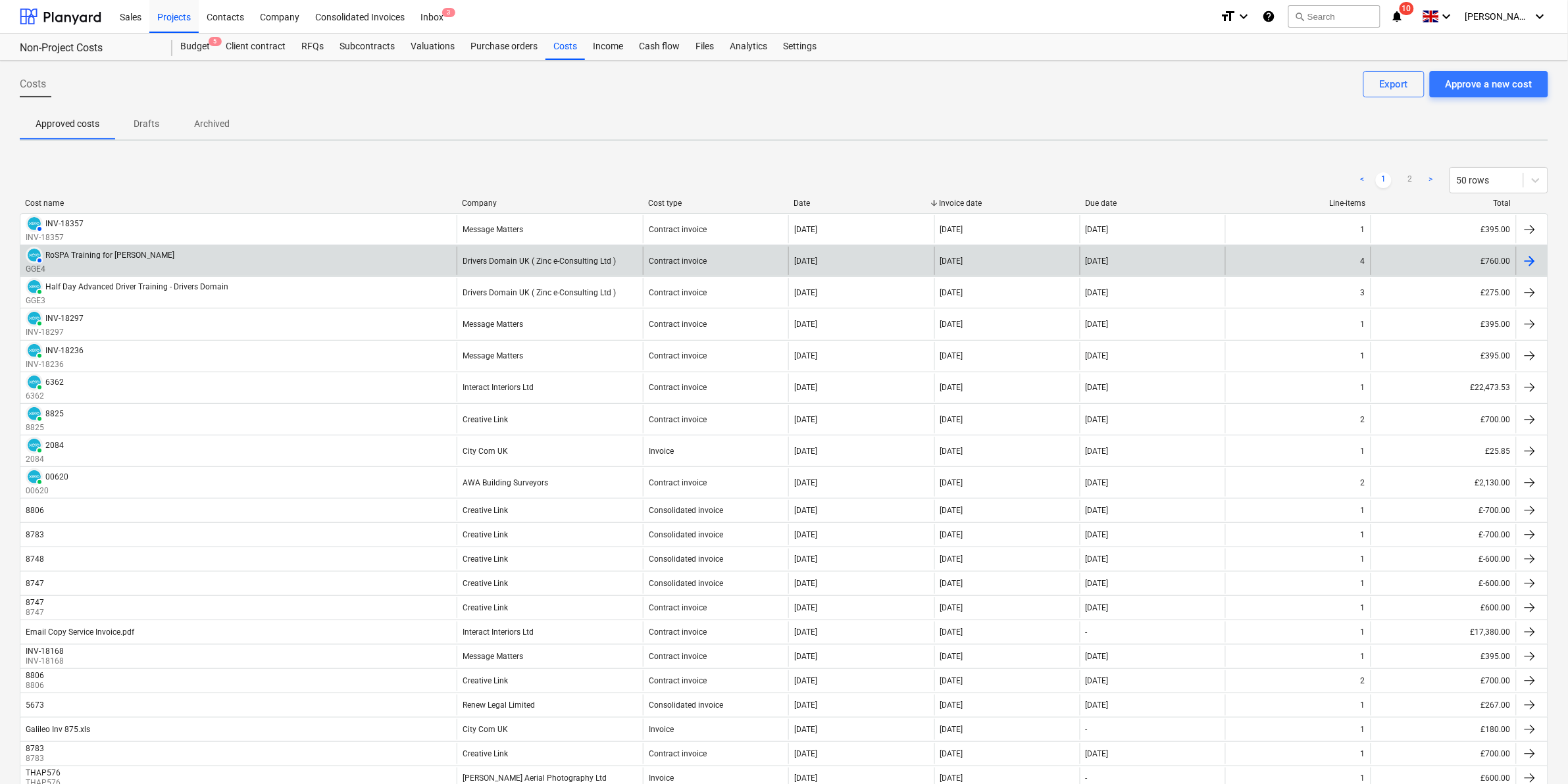
click at [155, 258] on div "AUTHORISED RoSPA Training for Harri GGE4" at bounding box center [238, 261] width 436 height 28
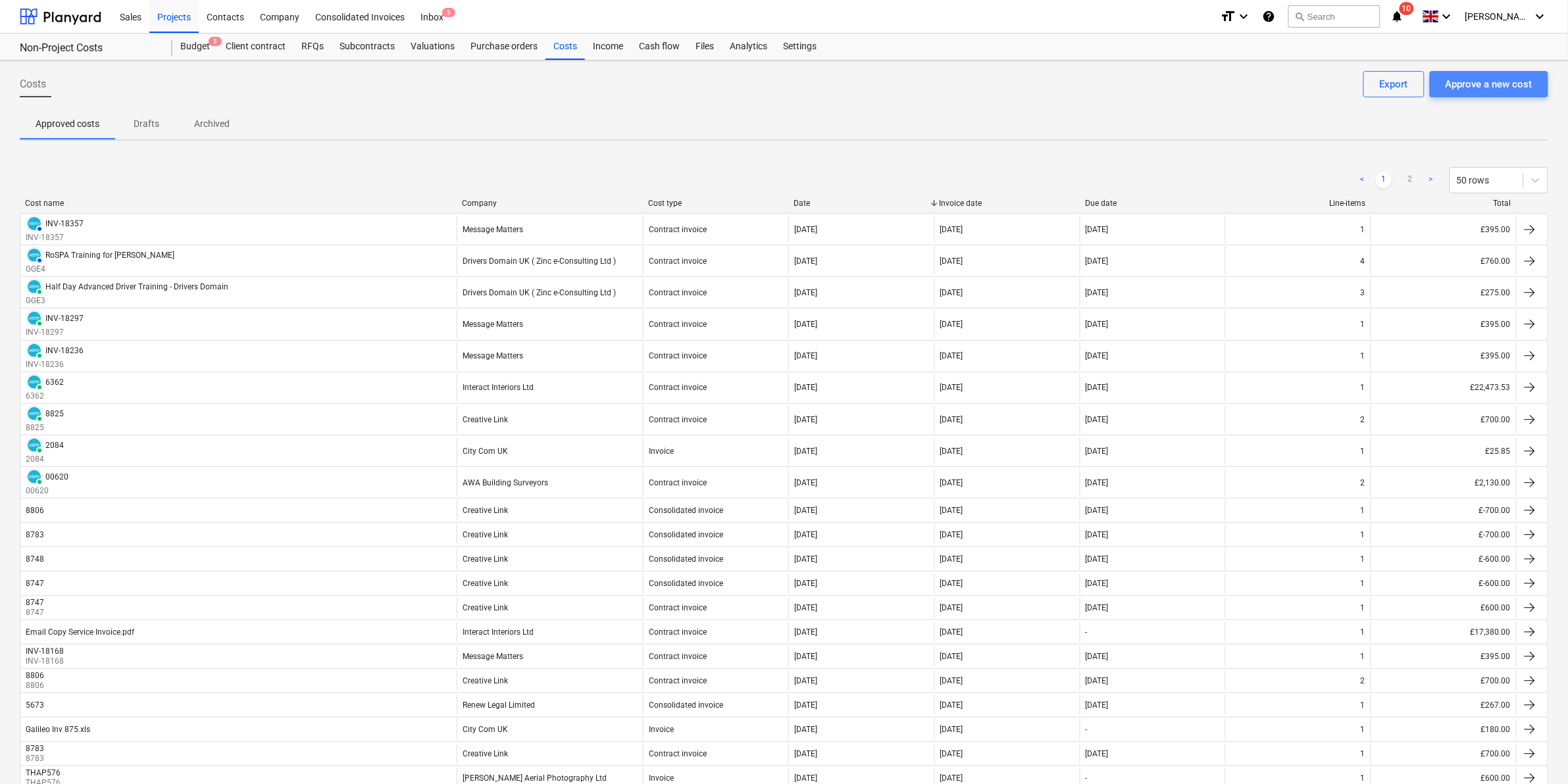
click at [1508, 71] on button "Approve a new cost" at bounding box center [1489, 84] width 118 height 26
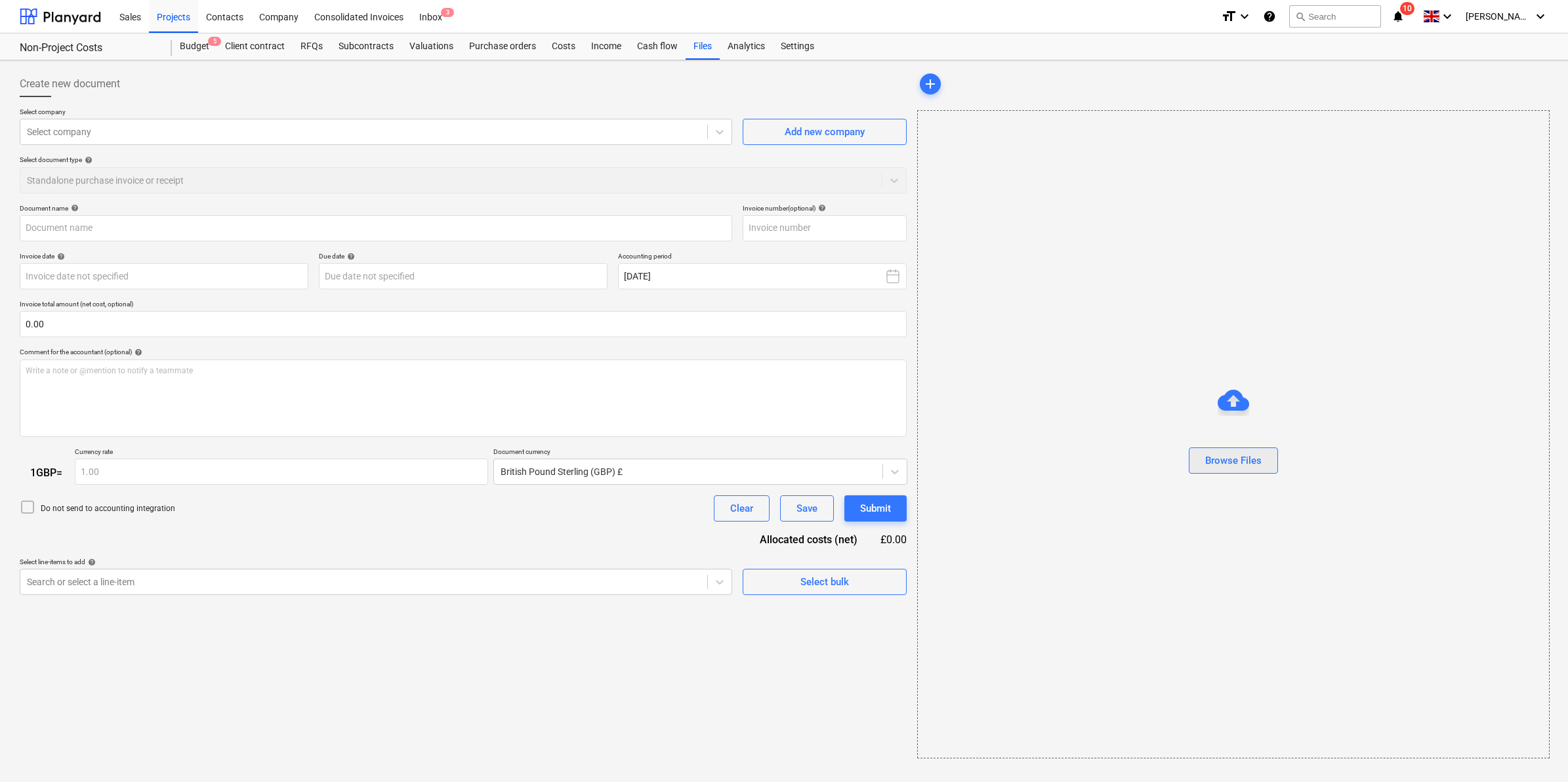
click at [1235, 464] on div "Browse Files" at bounding box center [1234, 460] width 57 height 17
type input "Galileo 2112 01092025 Invoice.pdf"
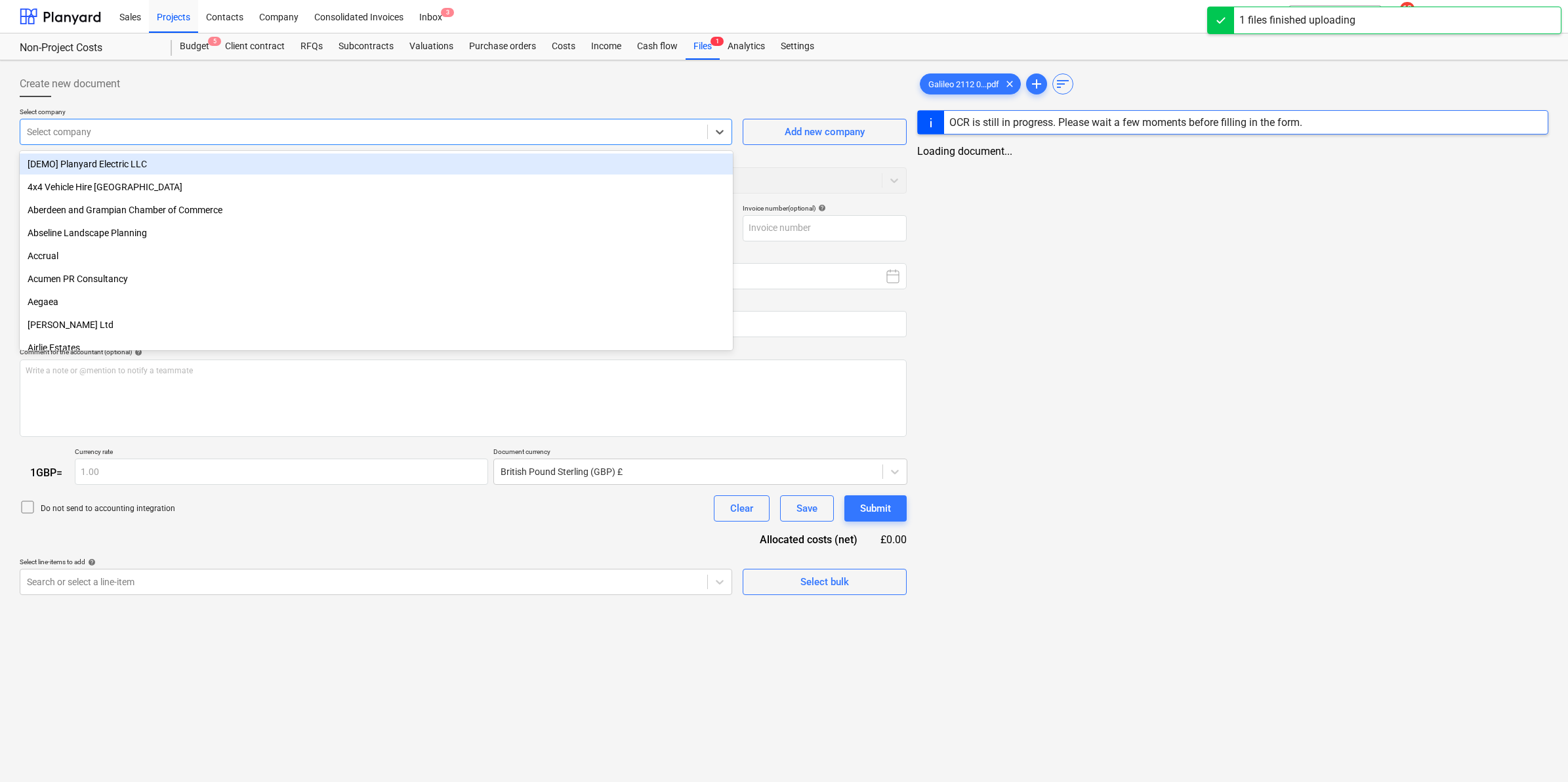
click at [201, 122] on div "Select company" at bounding box center [363, 131] width 687 height 19
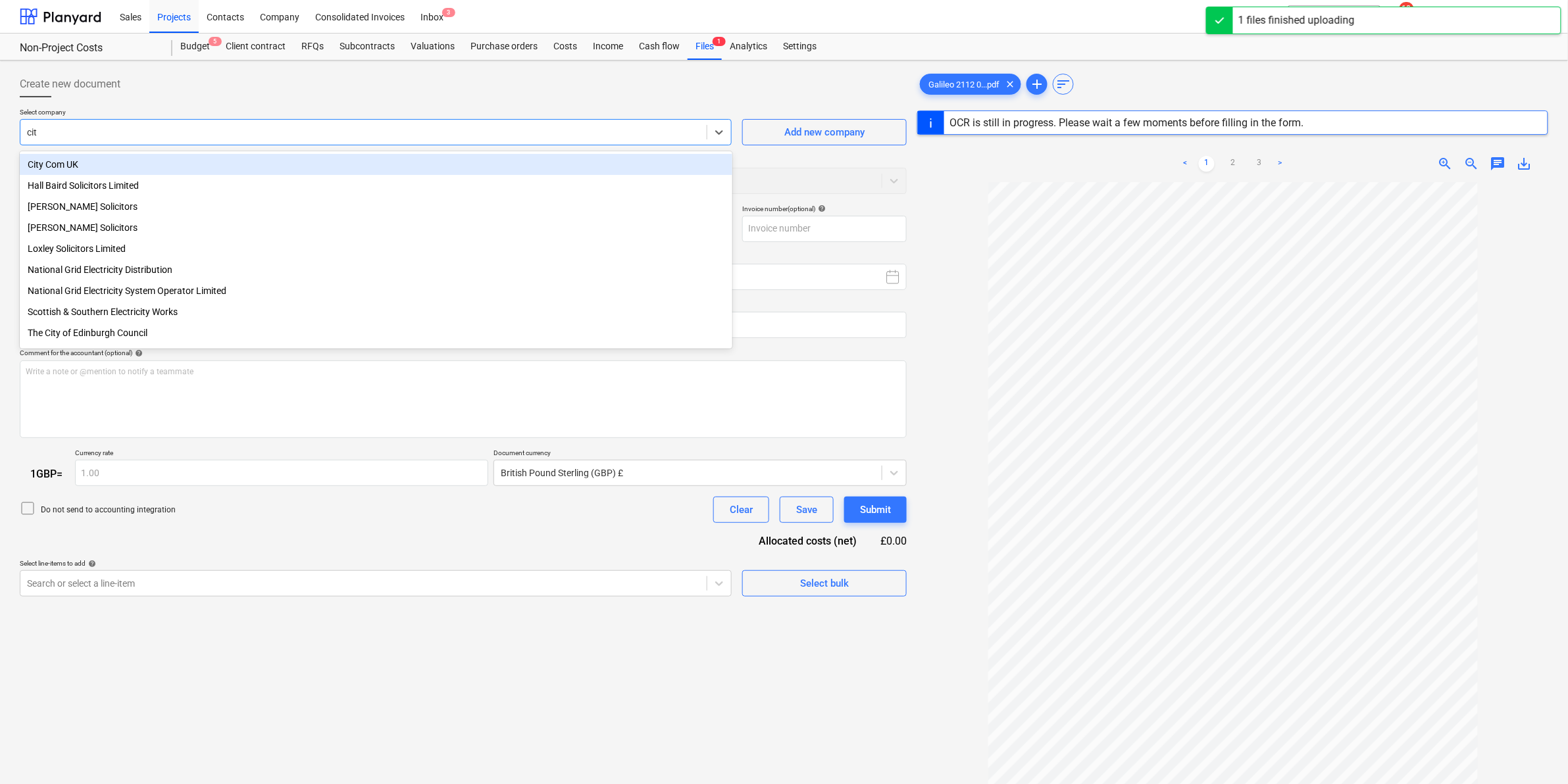
type input "city"
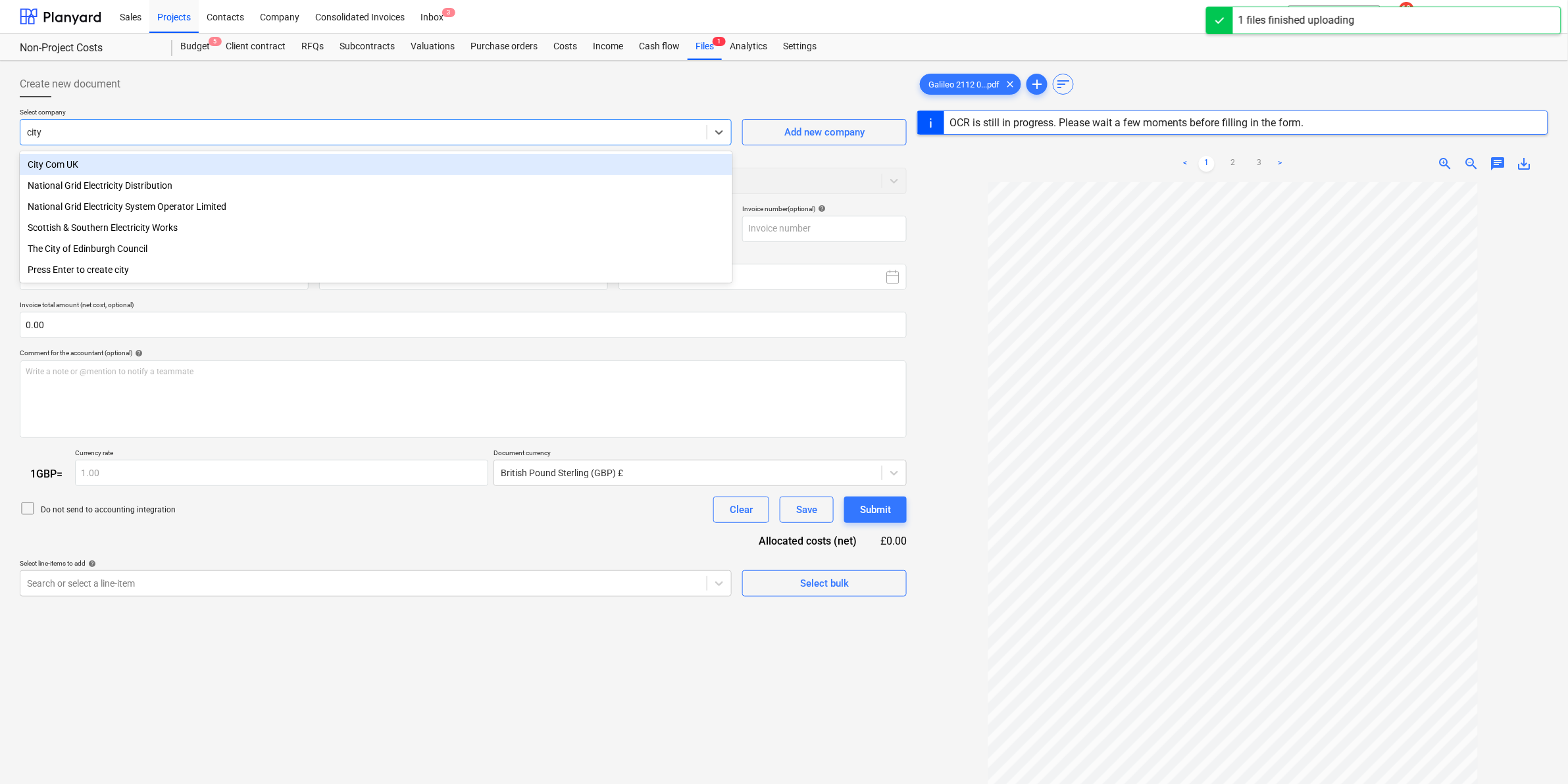
click at [145, 156] on div "City Com UK" at bounding box center [376, 165] width 713 height 21
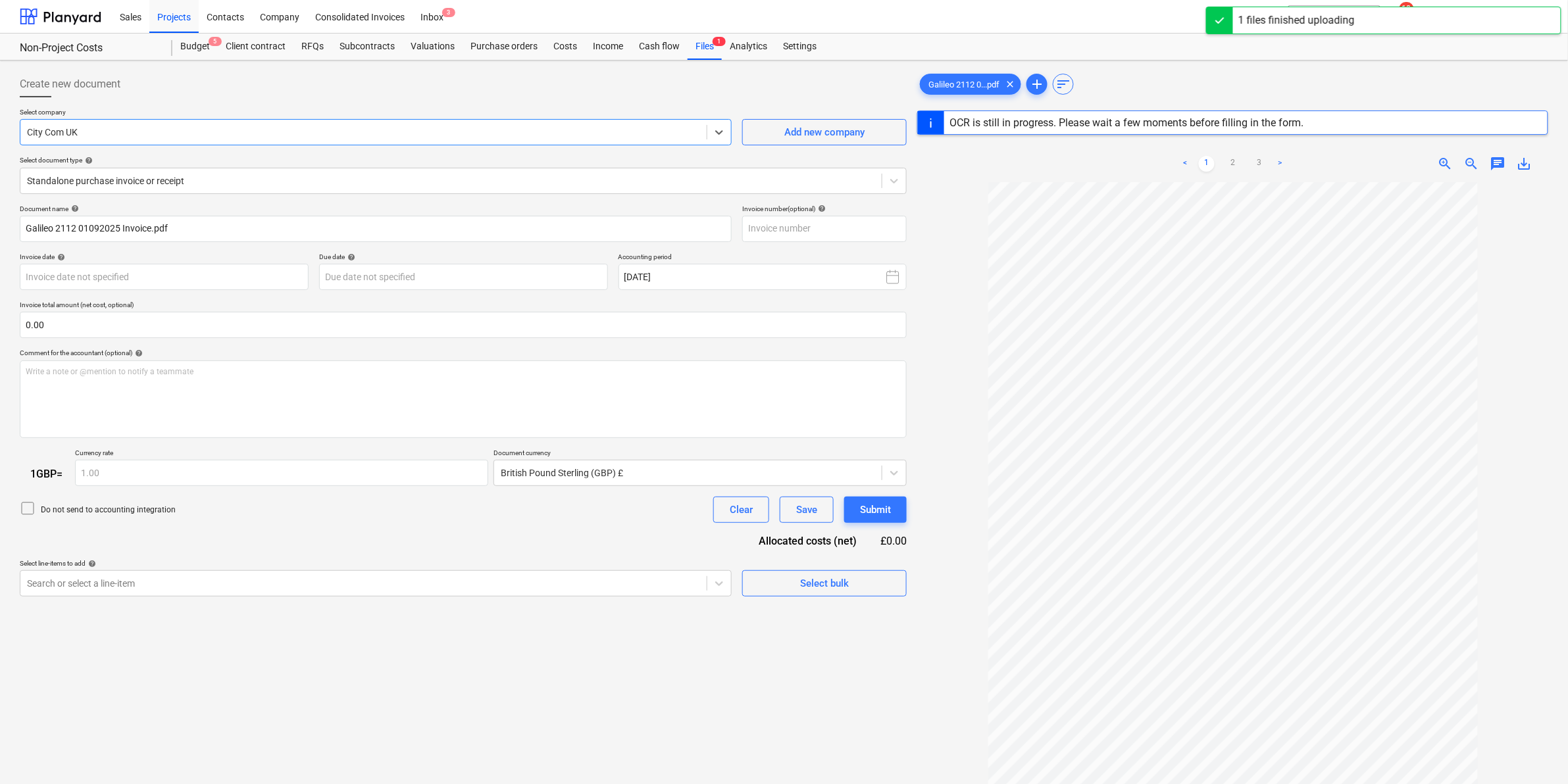
type input "2112"
type input "[DATE]"
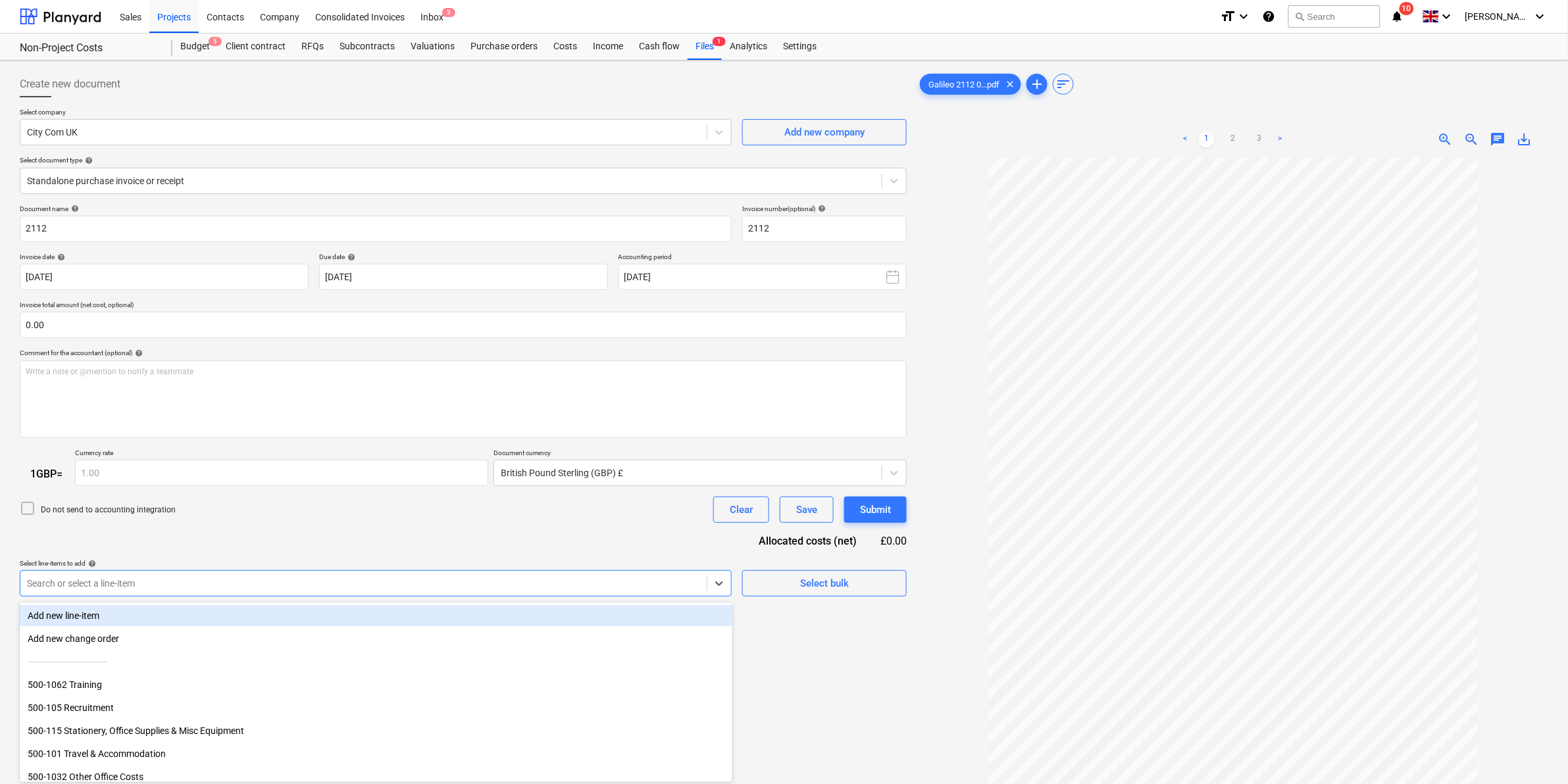
click at [175, 585] on body "Sales Projects Contacts Company Consolidated Invoices Inbox 3 format_size keybo…" at bounding box center [784, 392] width 1568 height 784
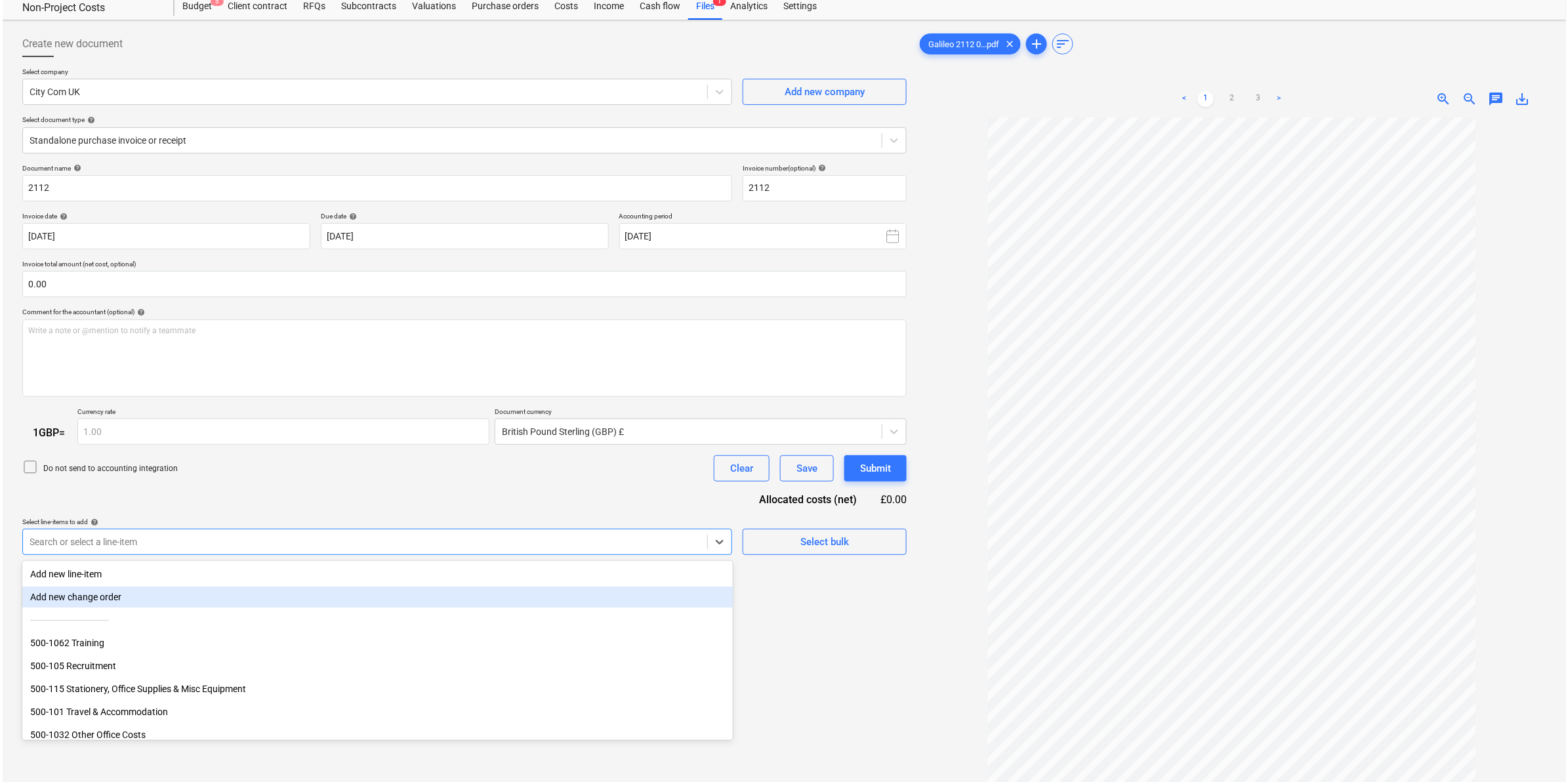
scroll to position [82, 0]
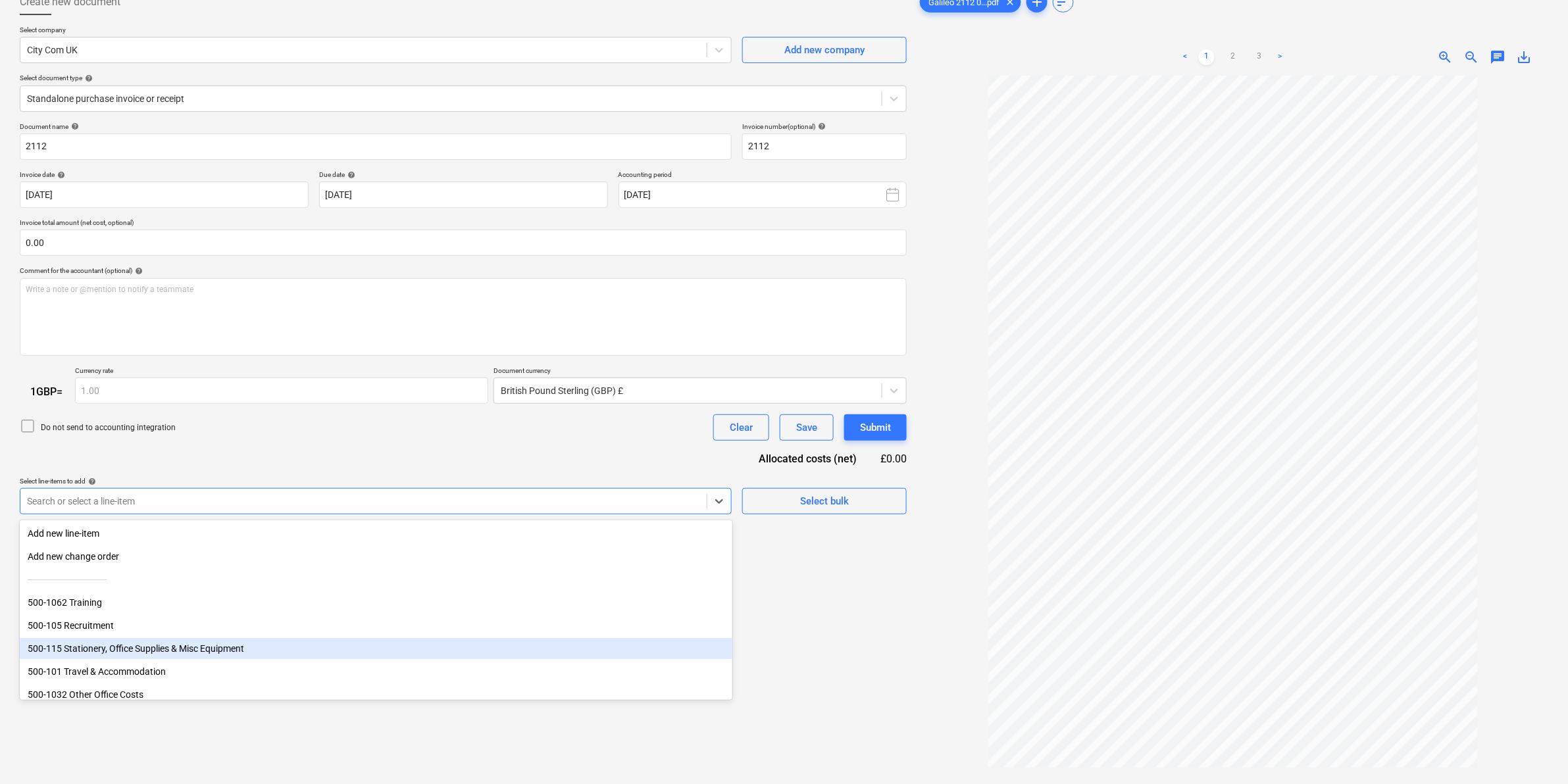
click at [174, 652] on div "500-115 Stationery, Office Supplies & Misc Equipment" at bounding box center [376, 649] width 713 height 21
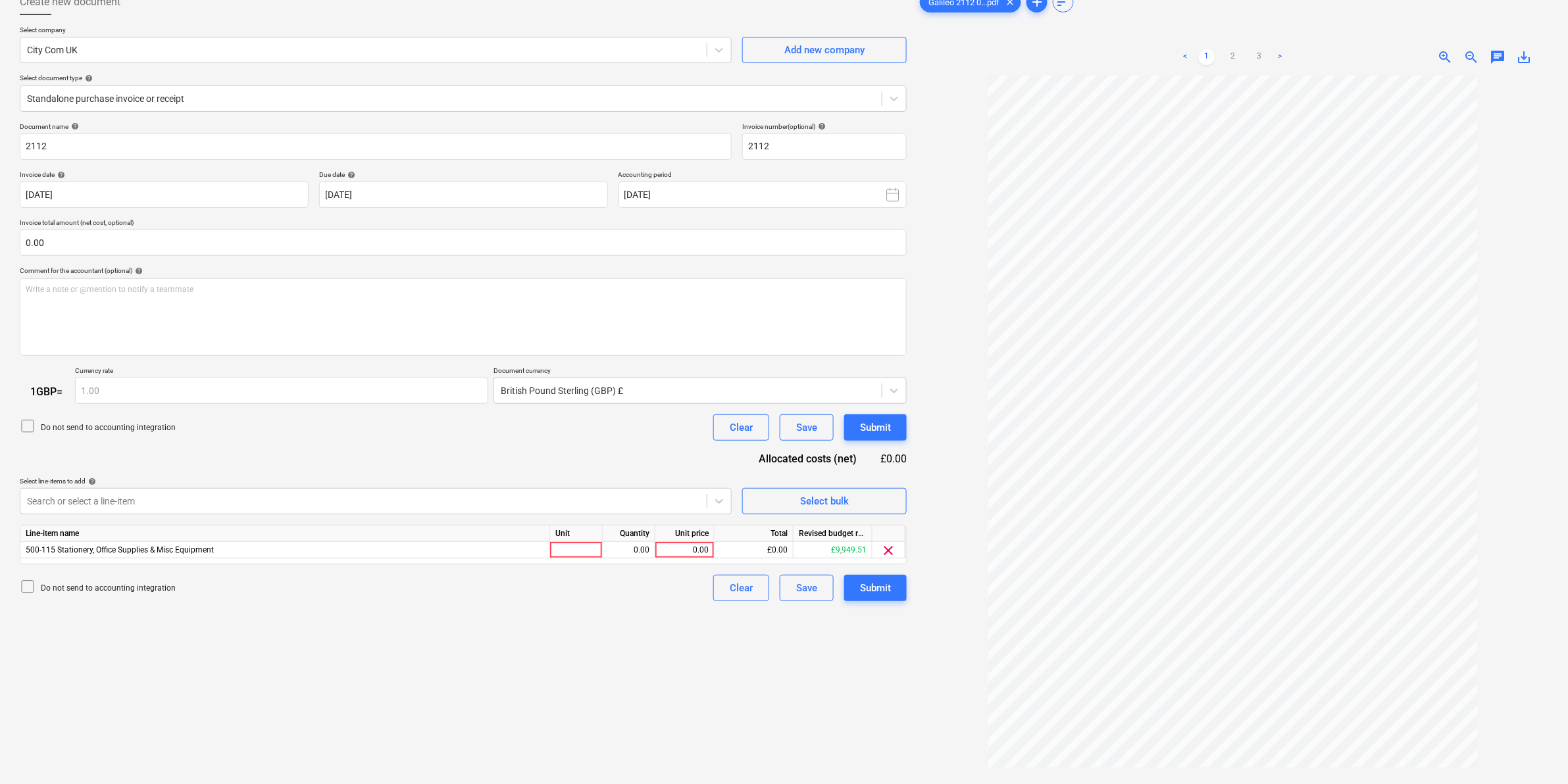
drag, startPoint x: 548, startPoint y: 429, endPoint x: 570, endPoint y: 449, distance: 29.7
click at [548, 433] on div "Do not send to accounting integration Clear Save Submit" at bounding box center [463, 427] width 887 height 26
click at [582, 546] on div at bounding box center [576, 550] width 52 height 16
type input "1"
click at [693, 549] on div "0.00" at bounding box center [685, 550] width 48 height 16
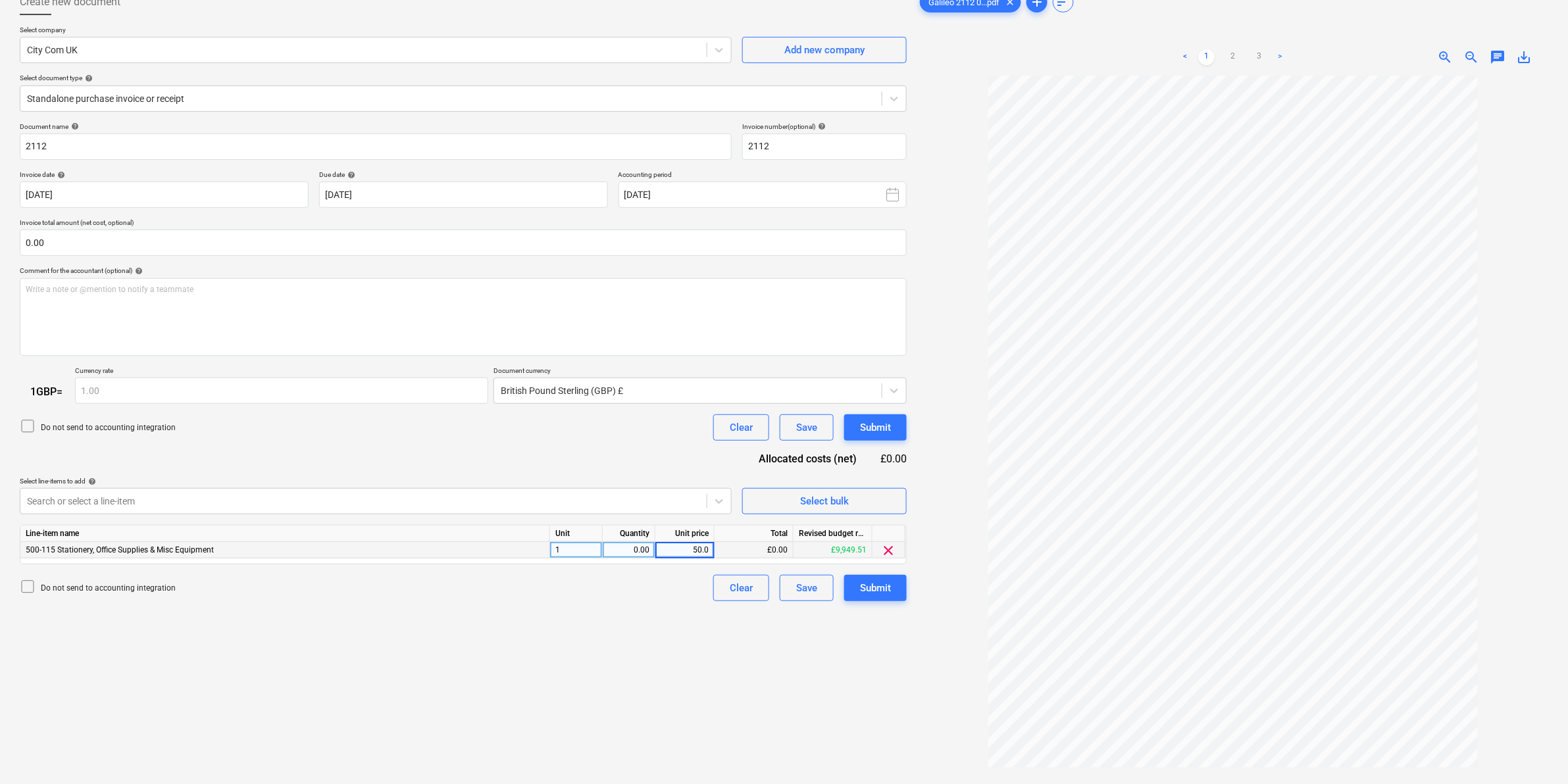
type input "50.08"
click at [625, 658] on div "Create new document Select company City Com UK Add new company Select document …" at bounding box center [463, 405] width 897 height 845
click at [623, 432] on div "Do not send to accounting integration Clear Save Submit" at bounding box center [463, 427] width 887 height 26
click at [636, 546] on div "0.00" at bounding box center [628, 550] width 41 height 16
type input "2"
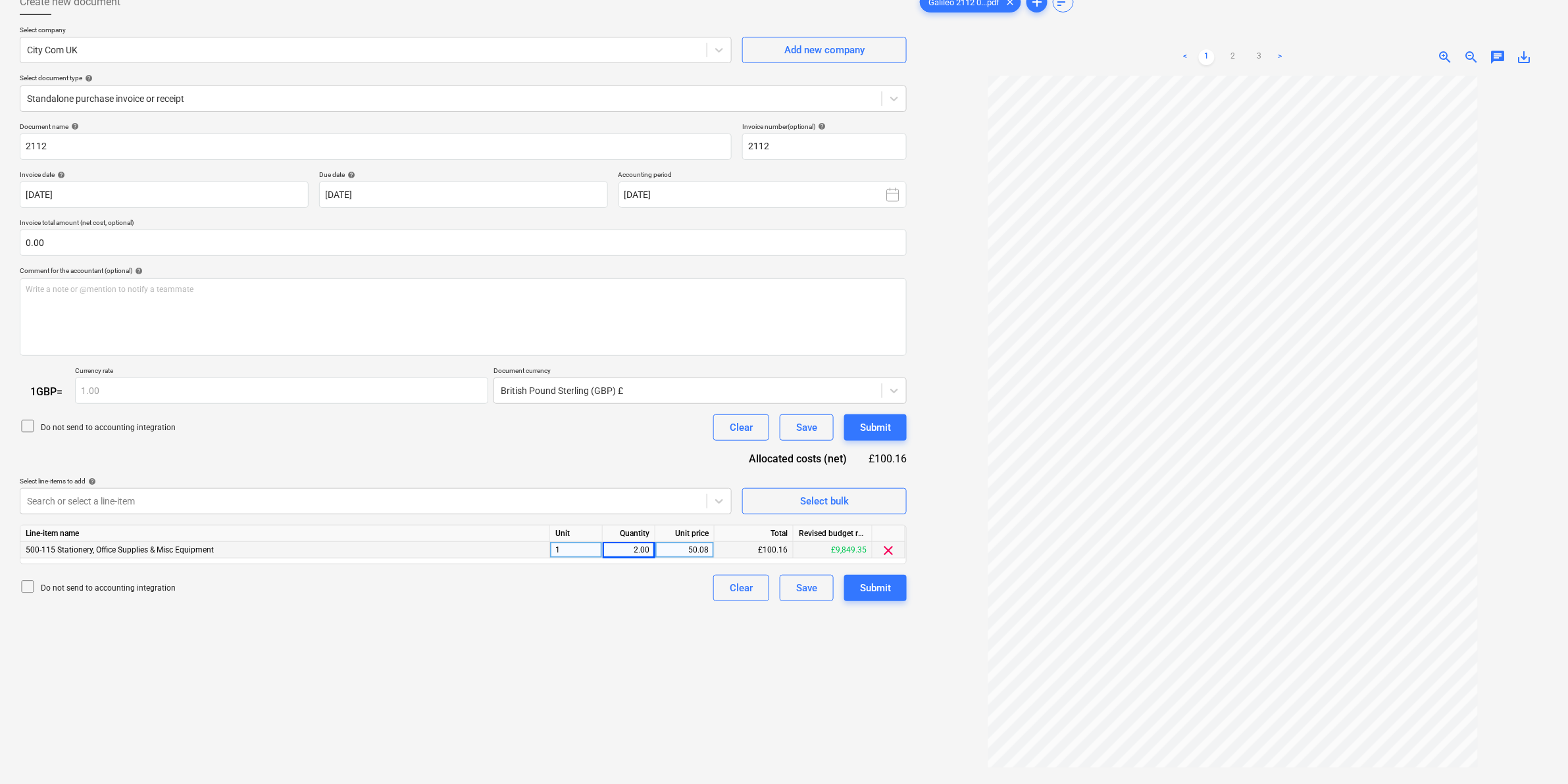
click at [659, 630] on div "Create new document Select company City Com UK Add new company Select document …" at bounding box center [463, 405] width 897 height 845
click at [637, 550] on div "2.00" at bounding box center [628, 550] width 41 height 16
type input "1"
click at [695, 658] on div "Create new document Select company City Com UK Add new company Select document …" at bounding box center [463, 405] width 897 height 845
click at [894, 589] on button "Submit" at bounding box center [876, 587] width 63 height 26
